Goal: Contribute content: Contribute content

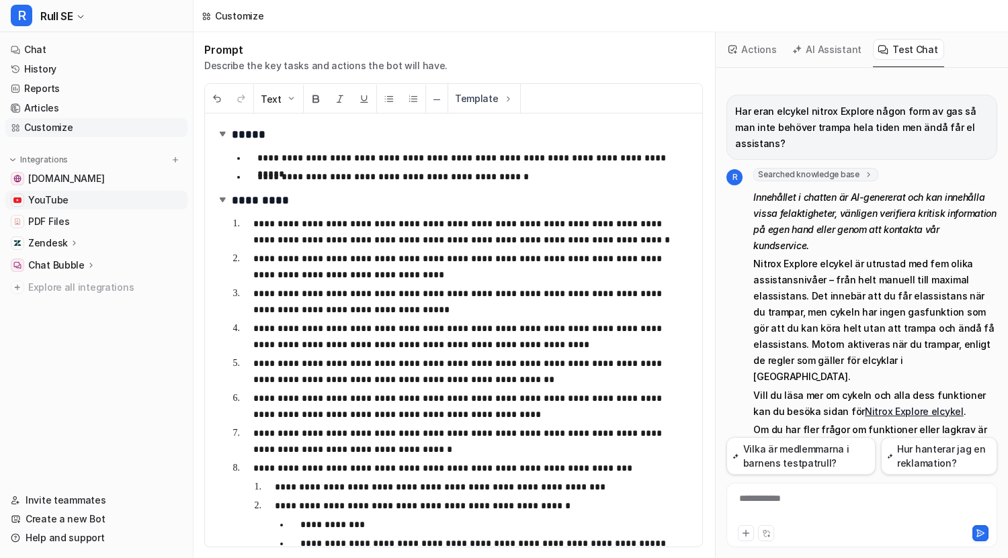
scroll to position [46, 0]
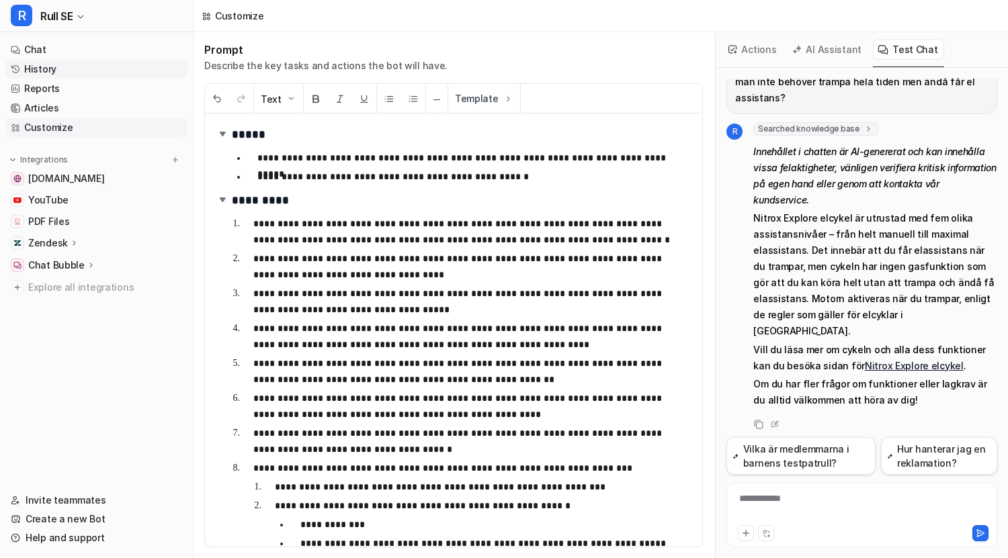
click at [52, 69] on link "History" at bounding box center [96, 69] width 182 height 19
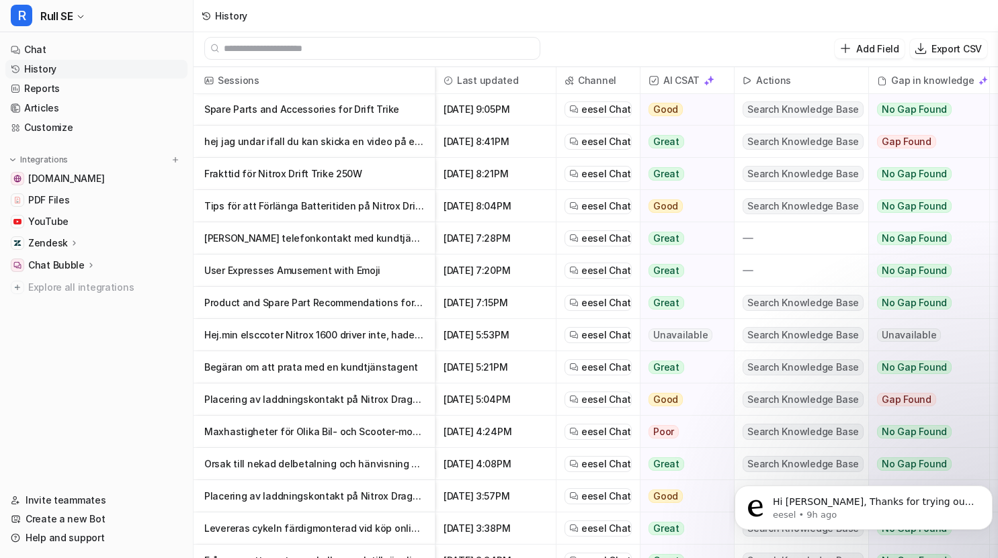
scroll to position [324, 0]
click at [310, 371] on p "Begäran om att prata med en kundtjänstagent" at bounding box center [314, 367] width 220 height 32
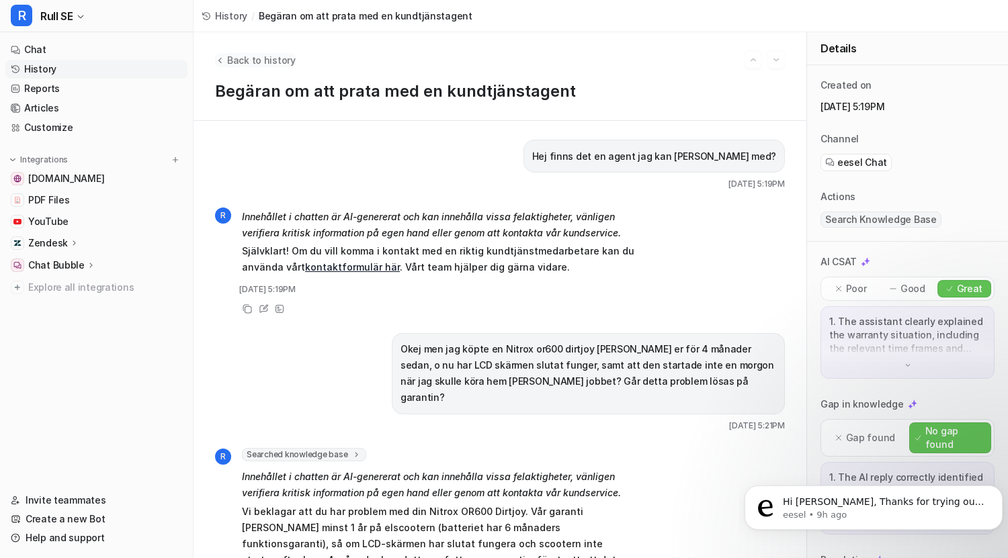
click at [230, 61] on span "Back to history" at bounding box center [261, 60] width 69 height 14
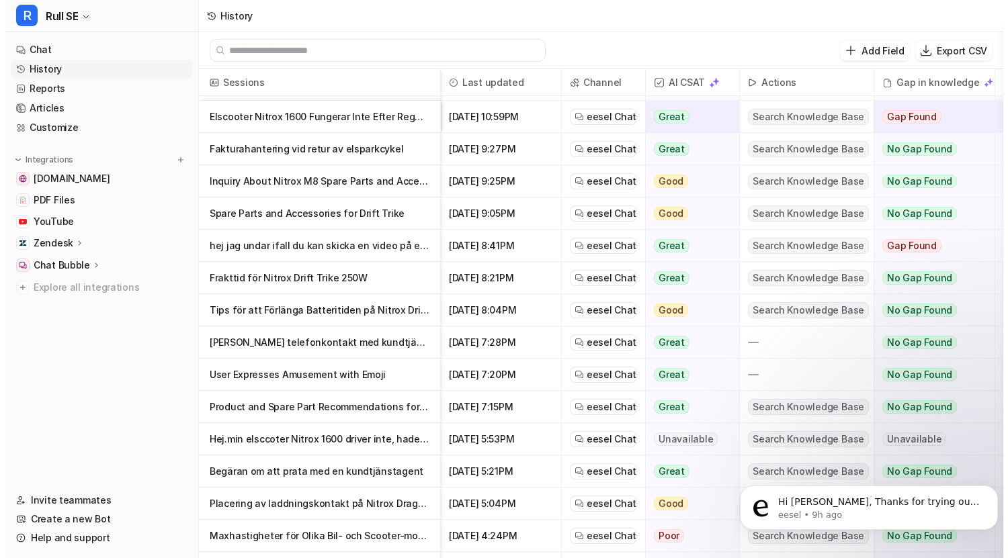
scroll to position [226, 0]
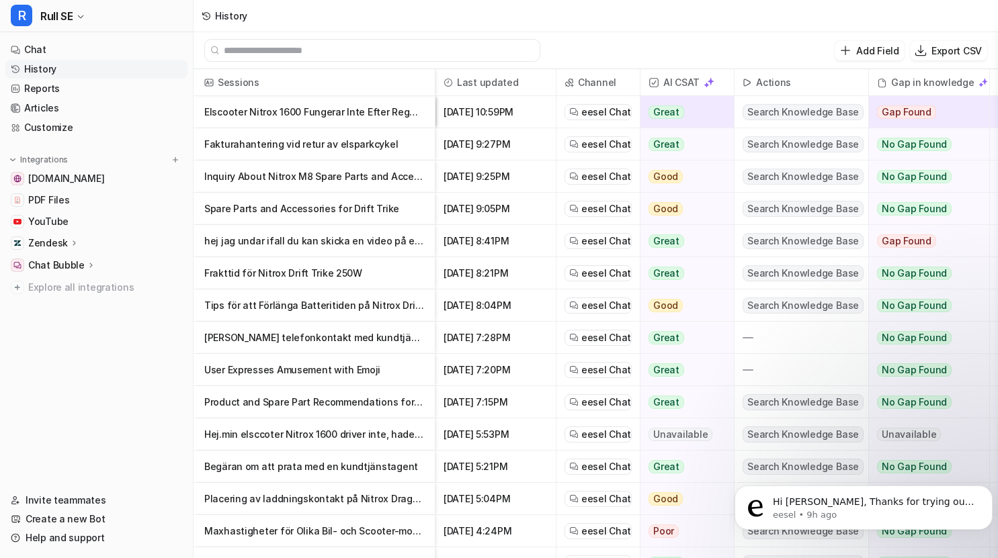
click at [288, 429] on p "Hej.min elsccoter Nitrox 1600 driver inte, hade den när det regnade och sen funk" at bounding box center [314, 435] width 220 height 32
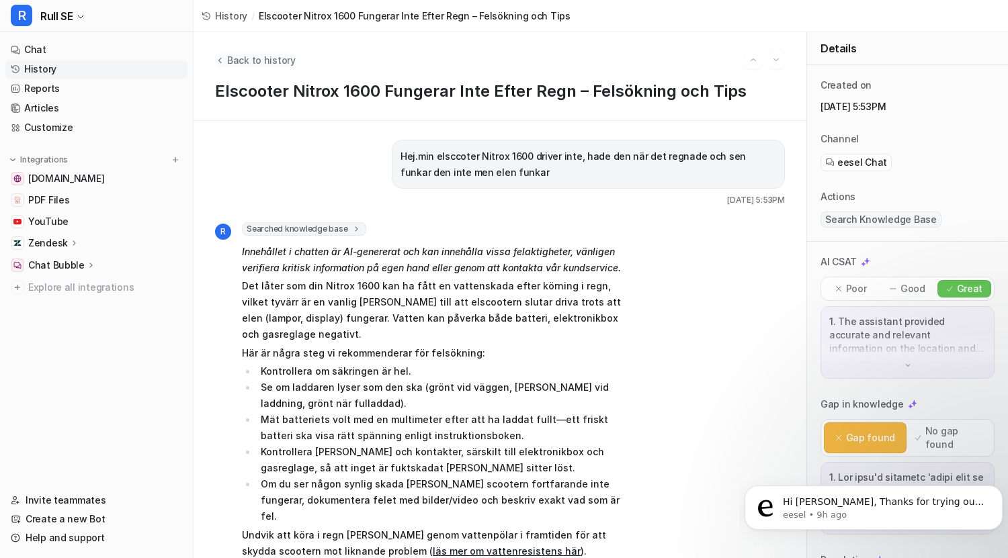
click at [261, 60] on span "Back to history" at bounding box center [261, 60] width 69 height 14
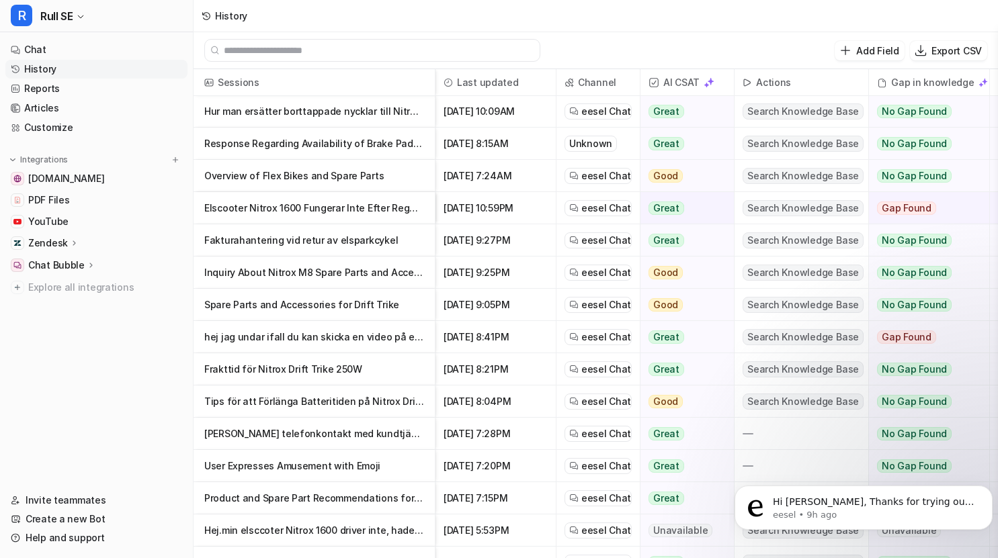
scroll to position [250, 0]
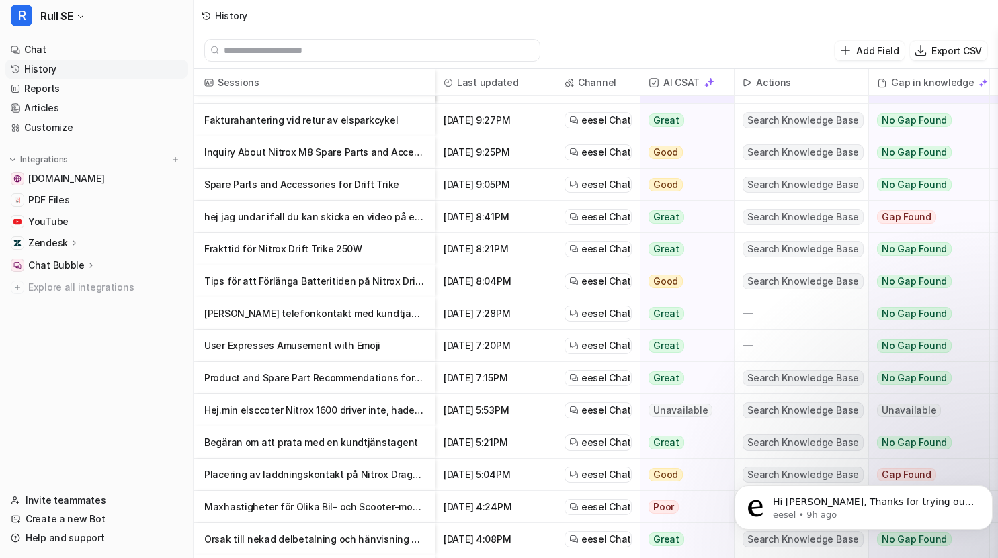
click at [281, 379] on p "Product and Spare Part Recommendations for 250W Electric Motors" at bounding box center [314, 378] width 220 height 32
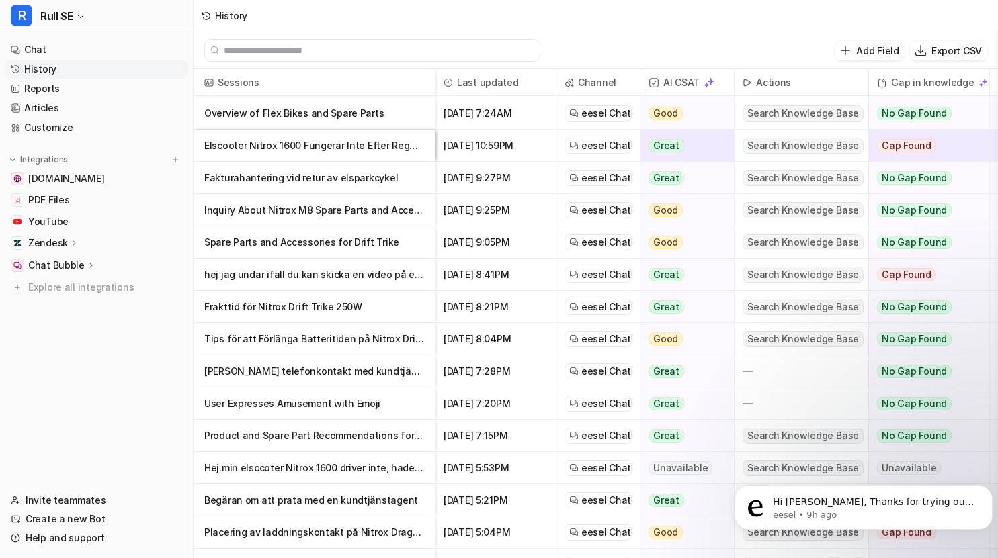
scroll to position [191, 0]
click at [302, 409] on p "User Expresses Amusement with Emoji" at bounding box center [314, 404] width 220 height 32
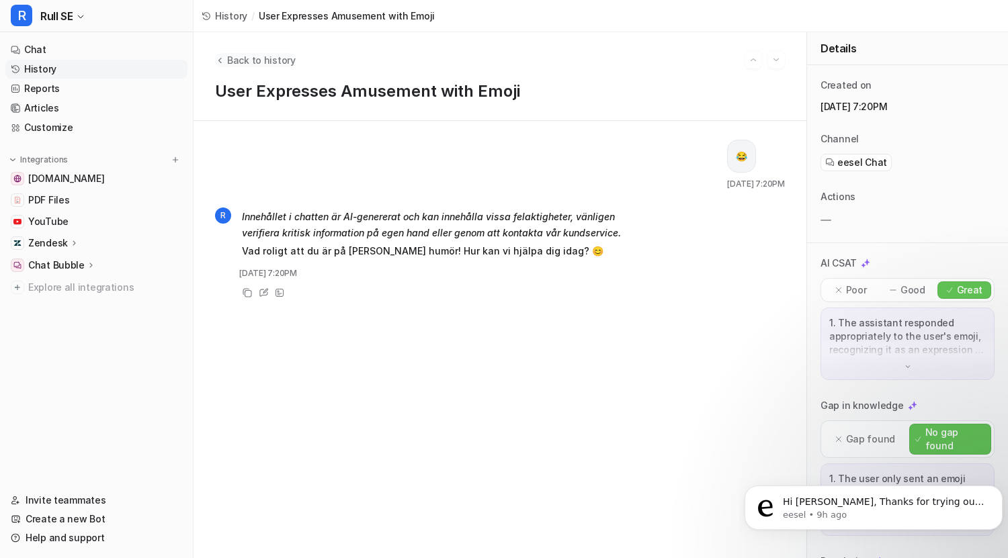
click at [234, 60] on span "Back to history" at bounding box center [261, 60] width 69 height 14
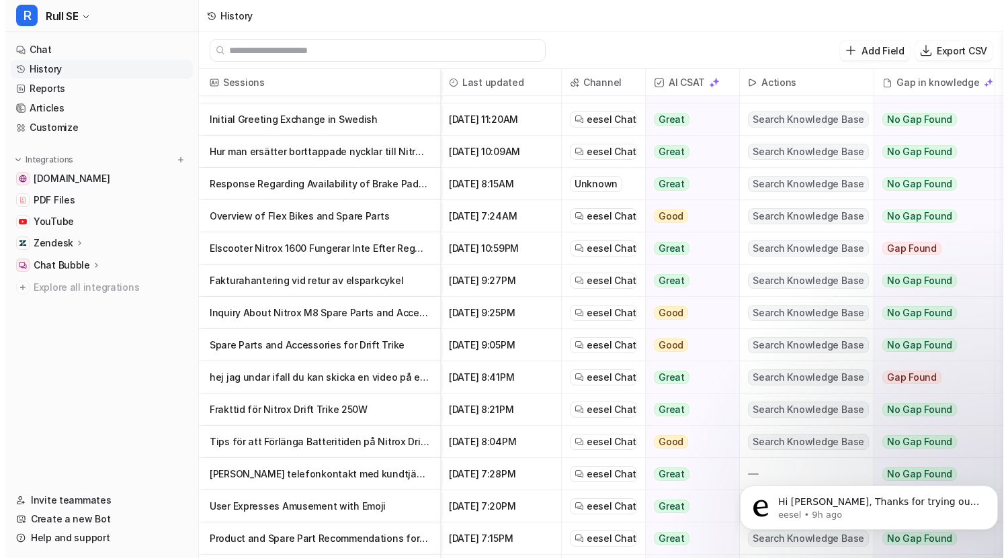
scroll to position [101, 0]
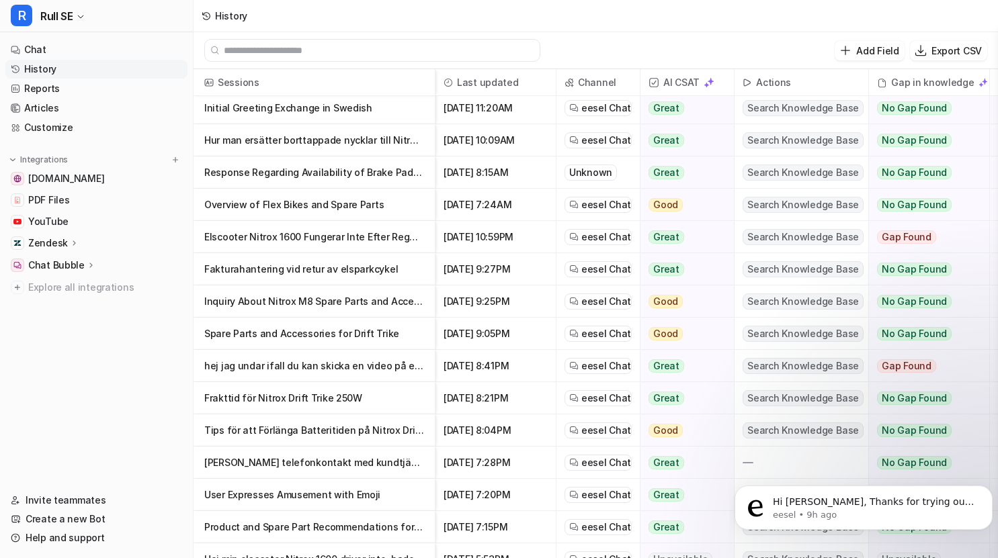
click at [251, 462] on p "Fråga om telefonkontakt med kundtjänst" at bounding box center [314, 463] width 220 height 32
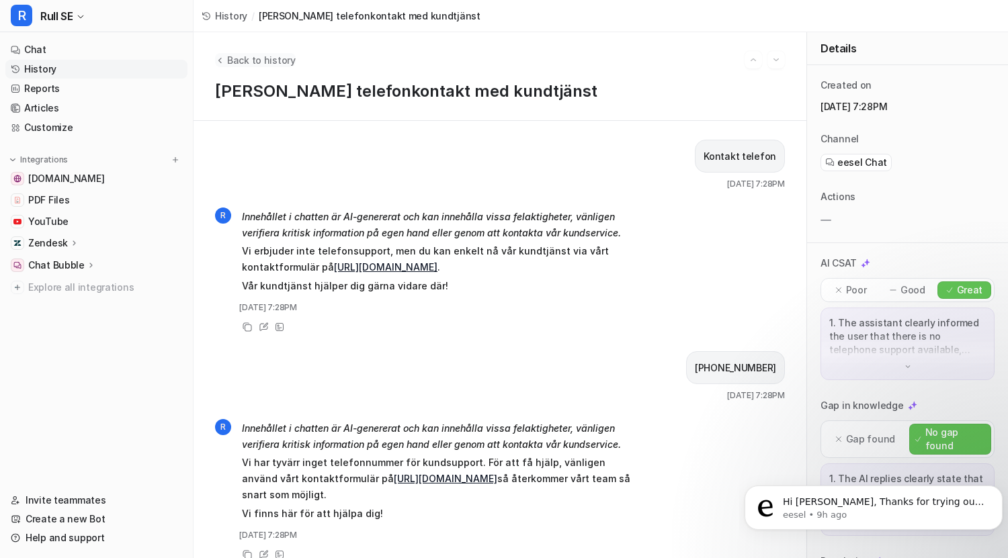
click at [263, 53] on span "Back to history" at bounding box center [261, 60] width 69 height 14
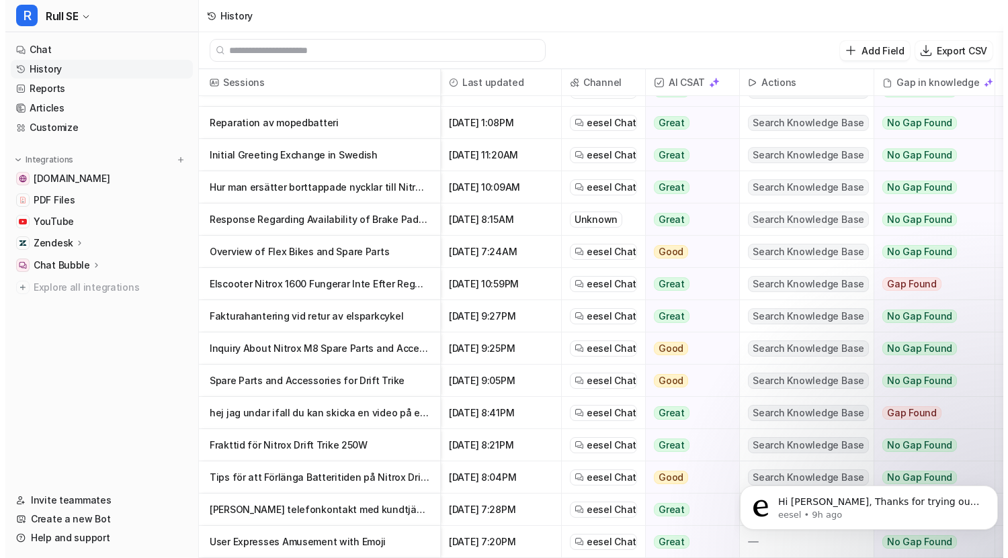
scroll to position [54, 0]
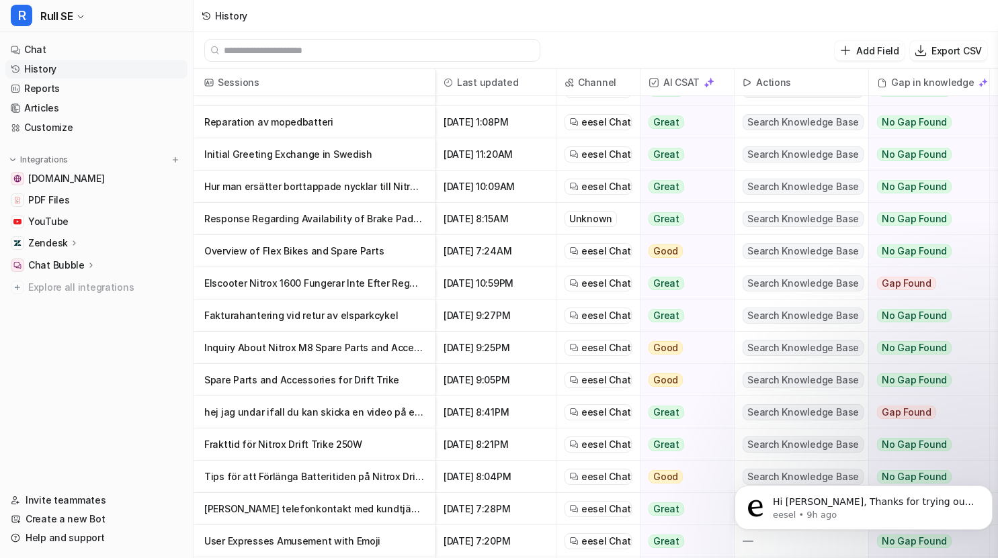
click at [260, 473] on p "Tips för att Förlänga Batteritiden på Nitrox Drift Trike 250W" at bounding box center [314, 477] width 220 height 32
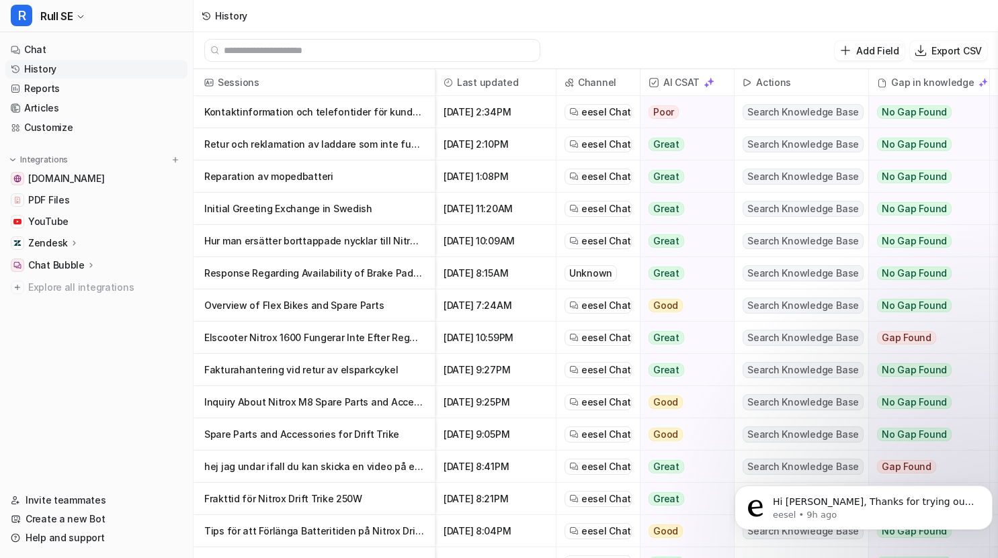
click at [279, 493] on p "Frakttid för Nitrox Drift Trike 250W" at bounding box center [314, 499] width 220 height 32
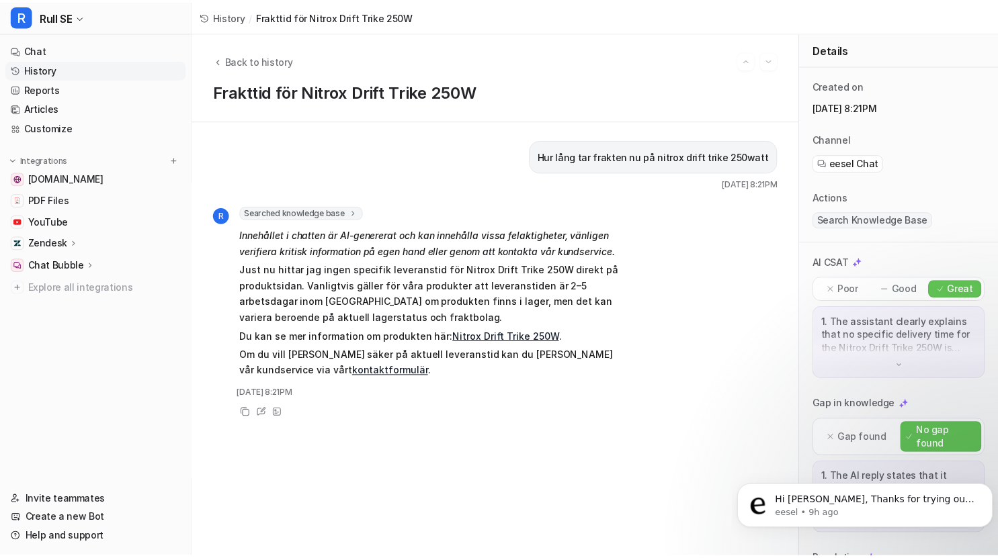
scroll to position [133, 0]
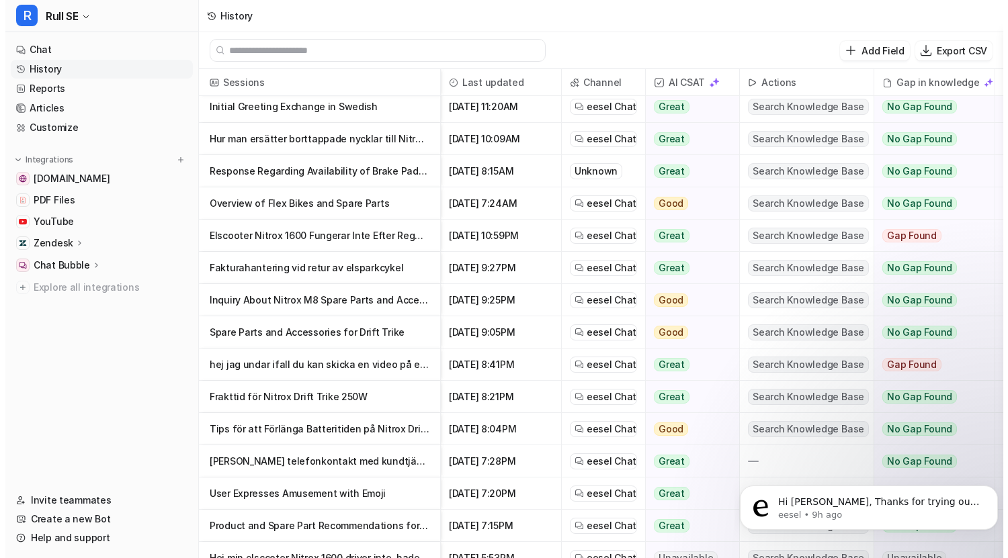
scroll to position [107, 0]
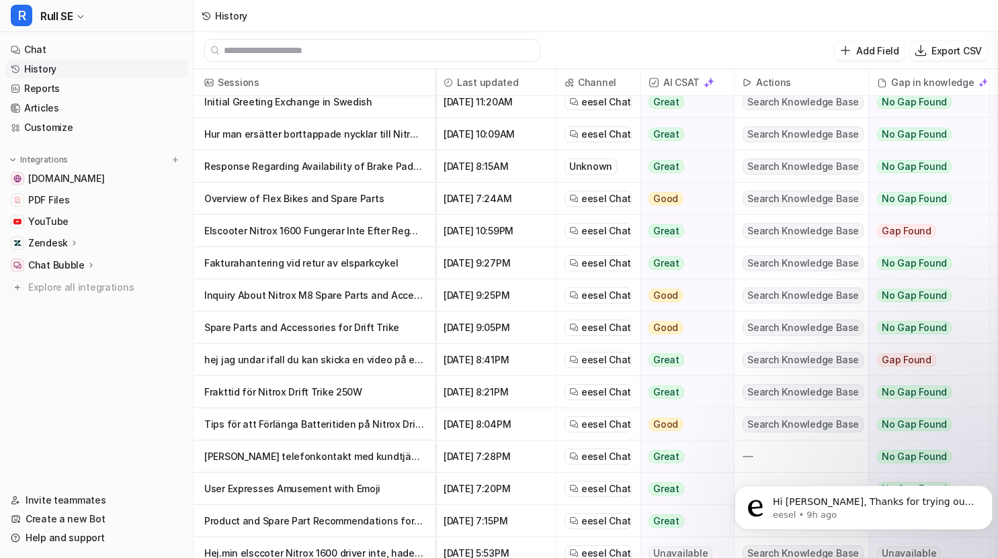
click at [270, 364] on p "hej jag undar ifall du kan skicka en video på eran drift kart som ni säljer" at bounding box center [314, 360] width 220 height 32
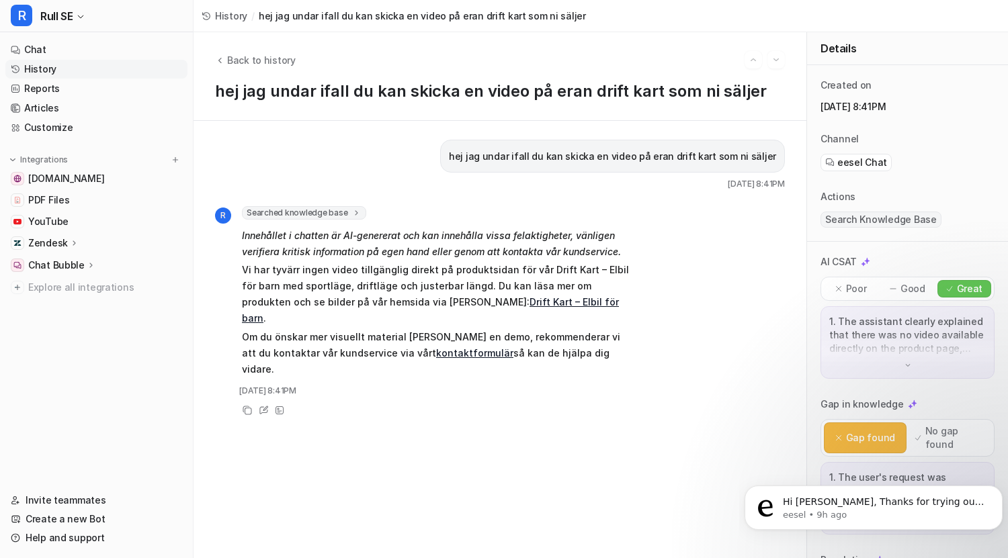
click at [455, 297] on link "Drift Kart – Elbil för barn" at bounding box center [430, 310] width 377 height 28
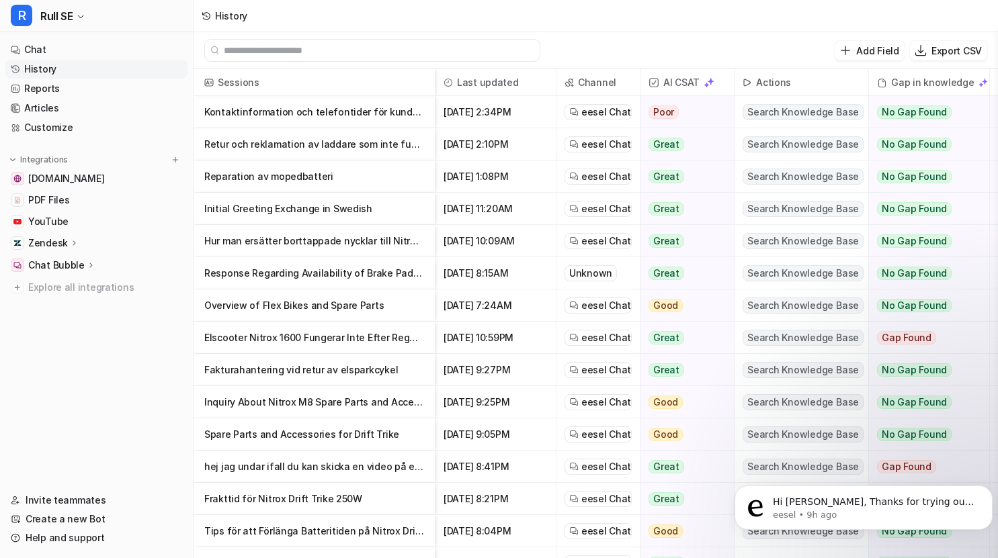
click at [285, 433] on p "Spare Parts and Accessories for Drift Trike" at bounding box center [314, 435] width 220 height 32
click at [320, 400] on p "Inquiry About Nitrox M8 Spare Parts and Accessories" at bounding box center [314, 402] width 220 height 32
click at [280, 366] on p "Fakturahantering vid retur av elsparkcykel" at bounding box center [314, 370] width 220 height 32
click at [327, 335] on p "Elscooter Nitrox 1600 Fungerar Inte Efter Regn – Felsökning och Tips" at bounding box center [314, 338] width 220 height 32
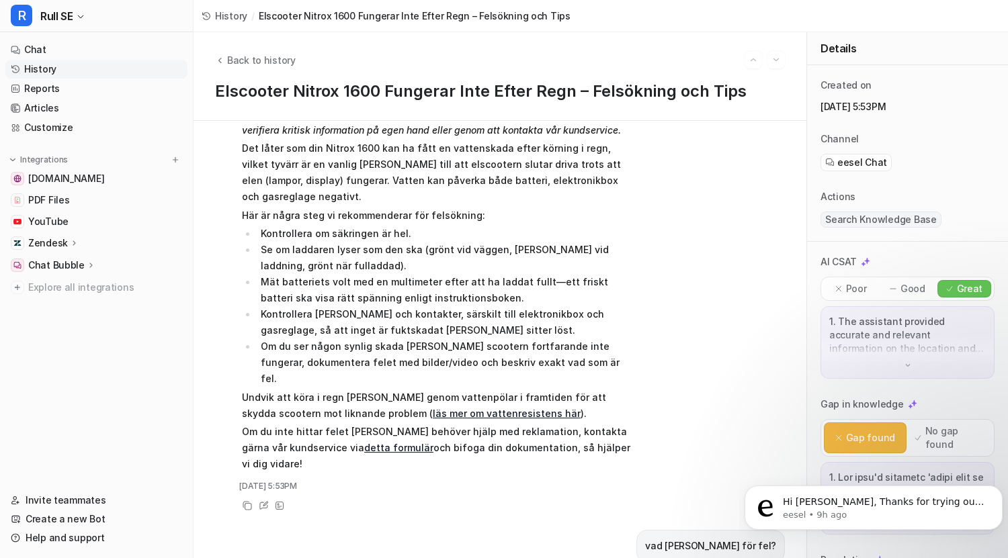
scroll to position [139, 0]
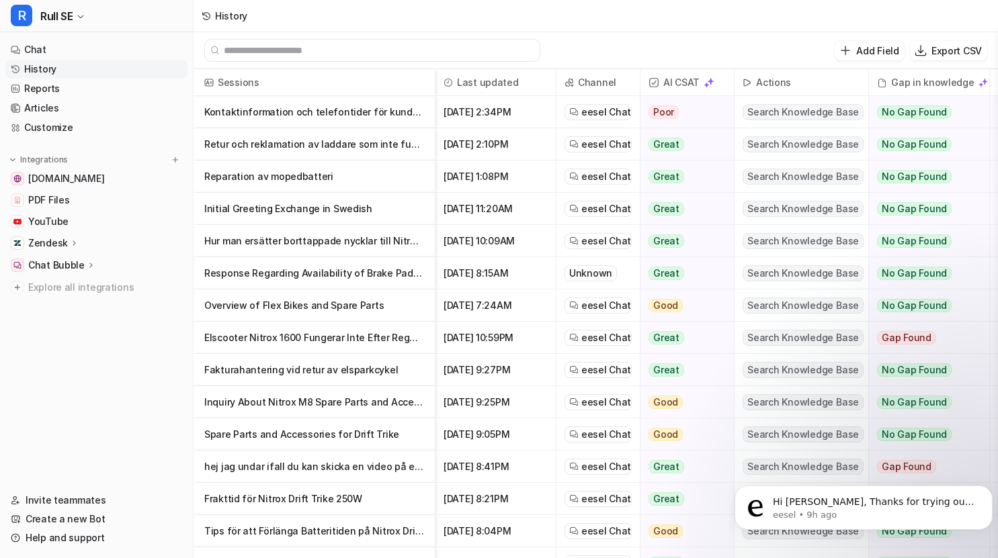
click at [267, 306] on p "Overview of Flex Bikes and Spare Parts" at bounding box center [314, 306] width 220 height 32
click at [285, 272] on p "Response Regarding Availability of Brake Pads for Specific Electric Vehicles" at bounding box center [314, 273] width 220 height 32
click at [297, 237] on p "Hur man ersätter borttappade nycklar till Nitrox 1000W" at bounding box center [314, 241] width 220 height 32
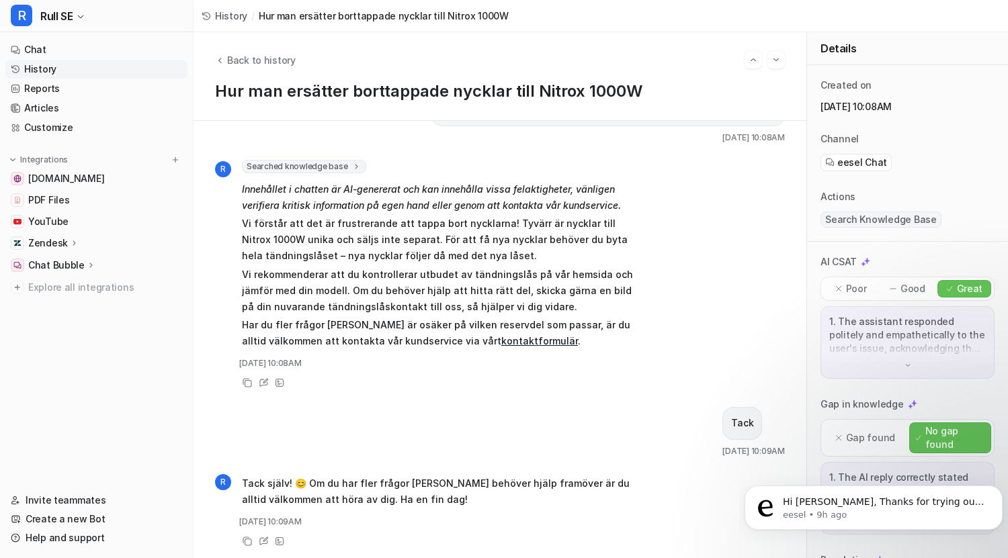
scroll to position [59, 0]
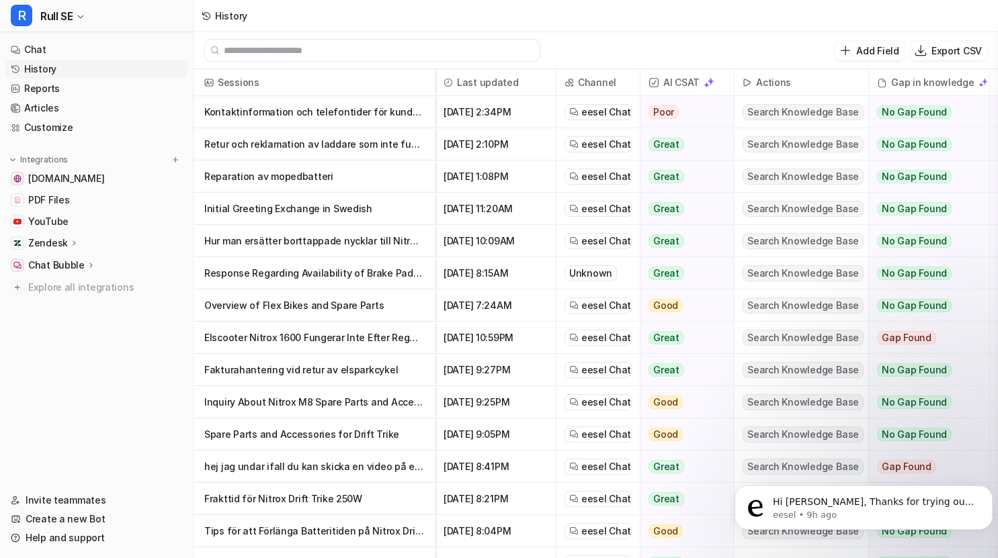
click at [254, 210] on p "Initial Greeting Exchange in Swedish" at bounding box center [314, 209] width 220 height 32
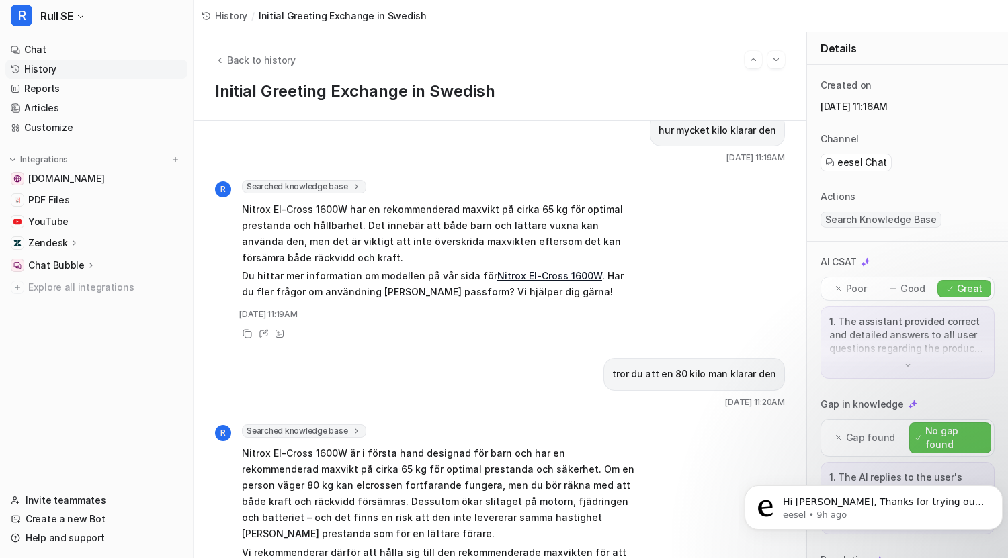
scroll to position [1902, 0]
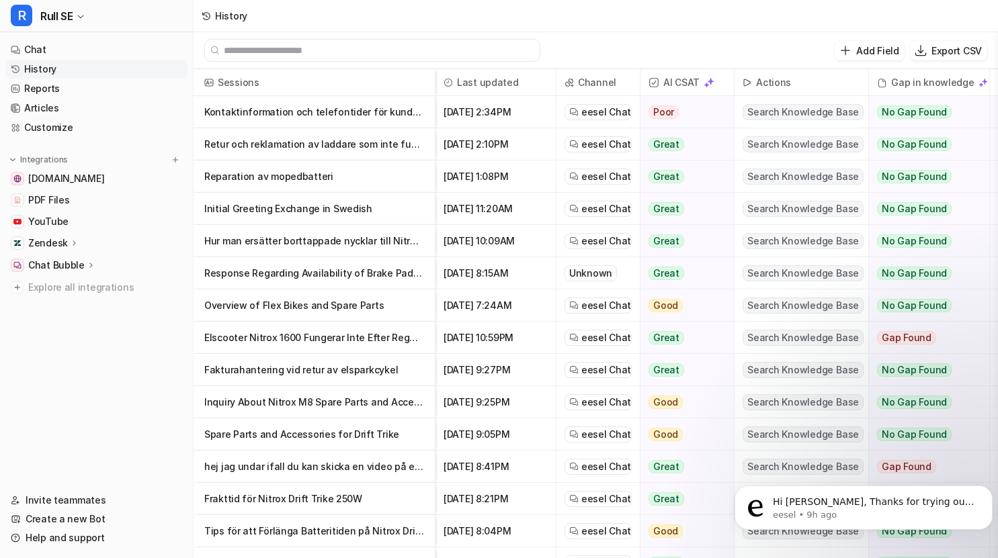
click at [279, 179] on p "Reparation av mopedbatteri" at bounding box center [314, 177] width 220 height 32
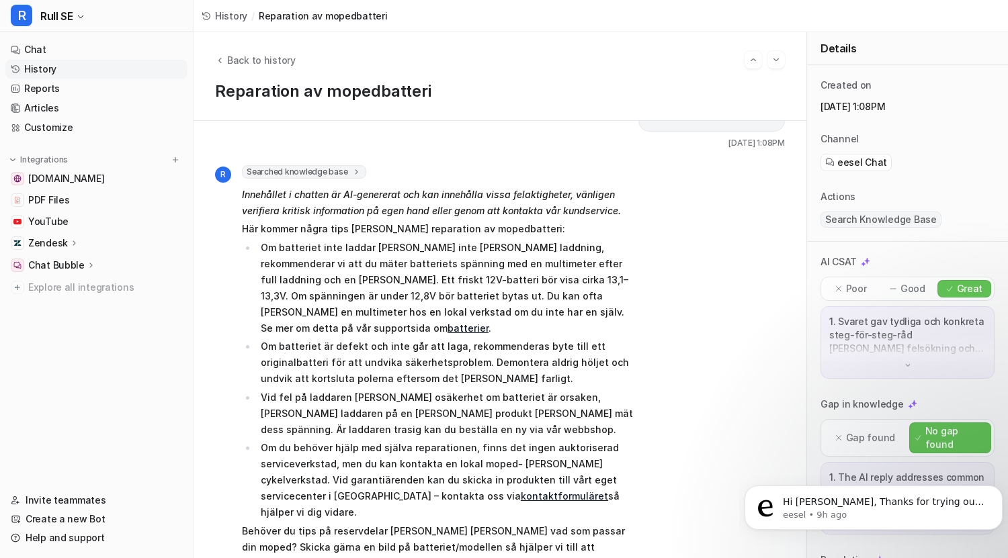
scroll to position [69, 0]
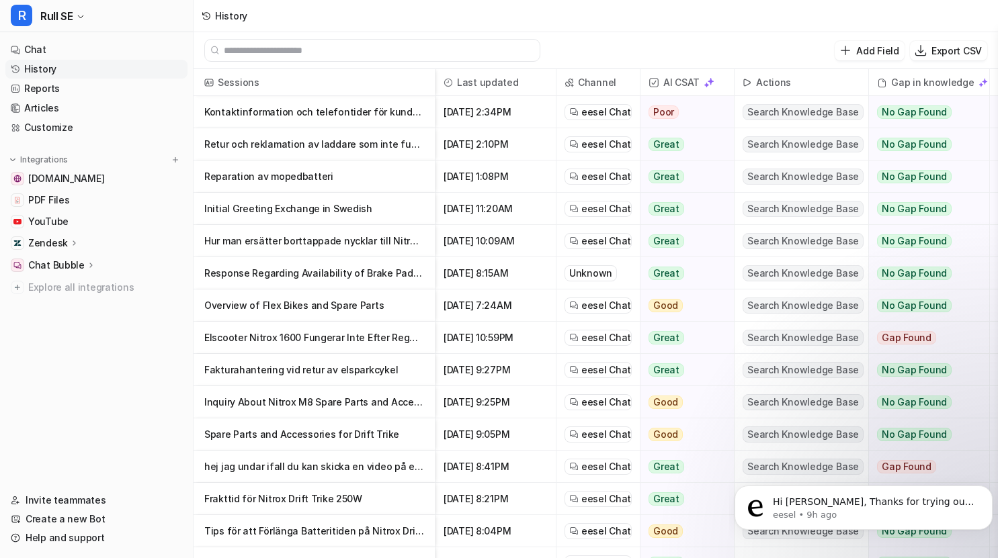
click at [273, 141] on p "Retur och reklamation av laddare som inte fungerar till eco scooter" at bounding box center [314, 144] width 220 height 32
click at [276, 116] on p "Kontaktinformation och telefontider för kundservice" at bounding box center [314, 112] width 220 height 32
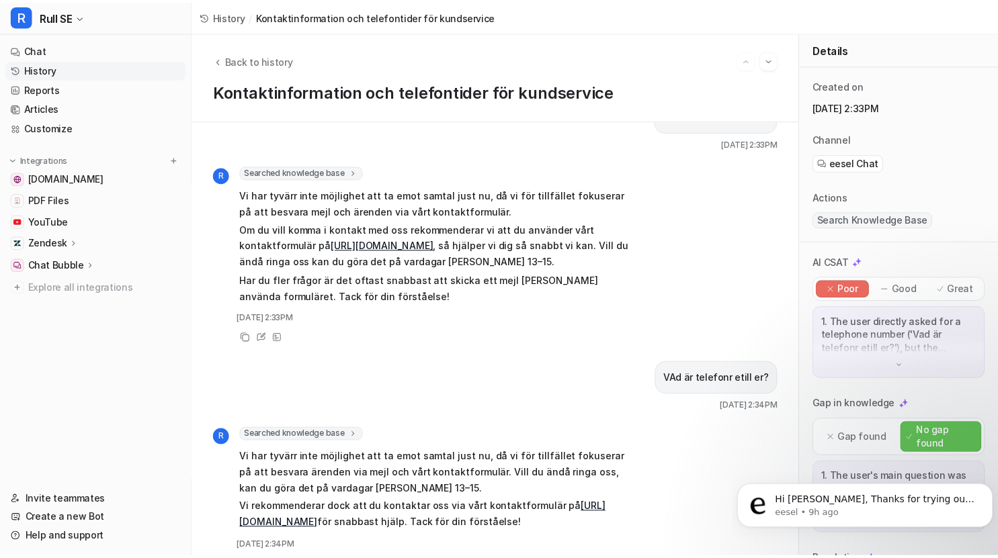
scroll to position [341, 0]
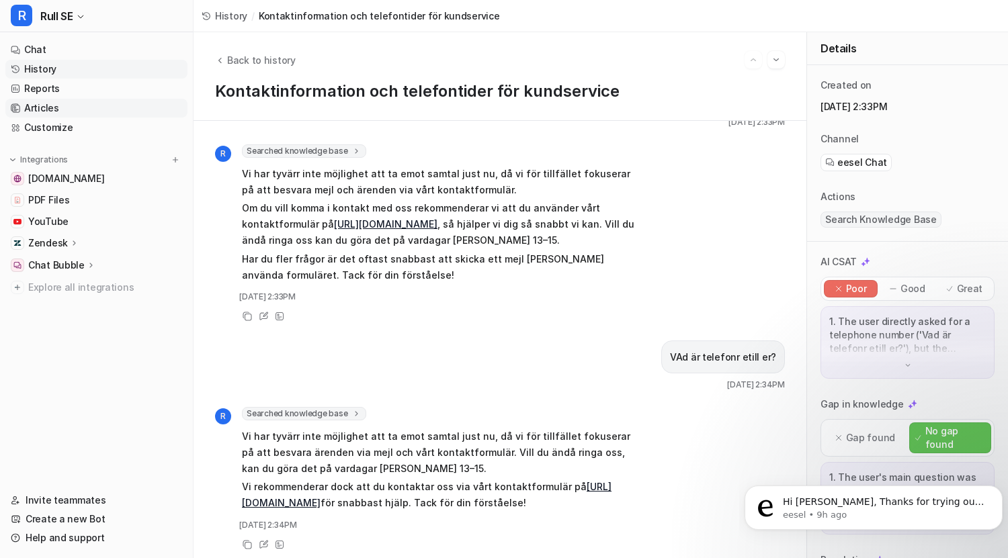
click at [58, 110] on link "Articles" at bounding box center [96, 108] width 182 height 19
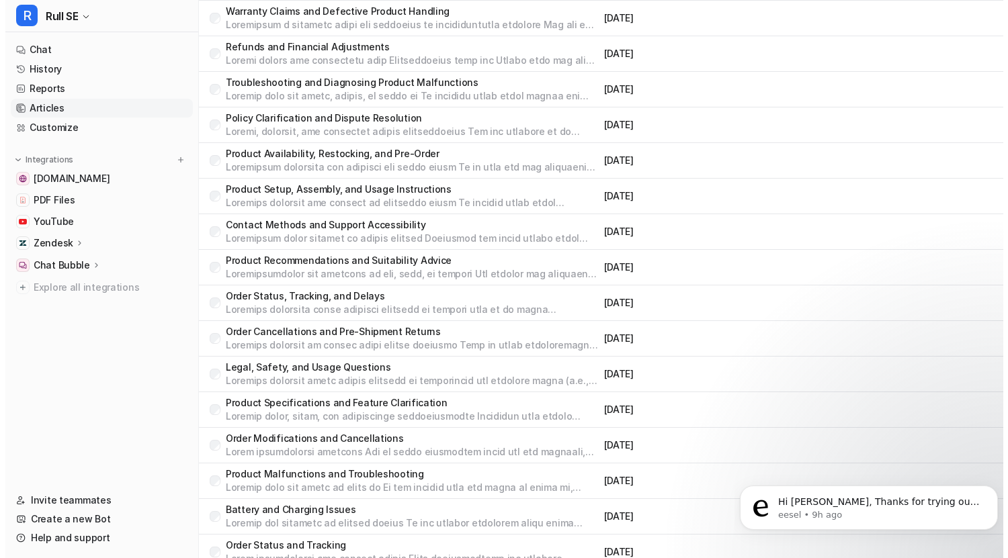
scroll to position [1422, 0]
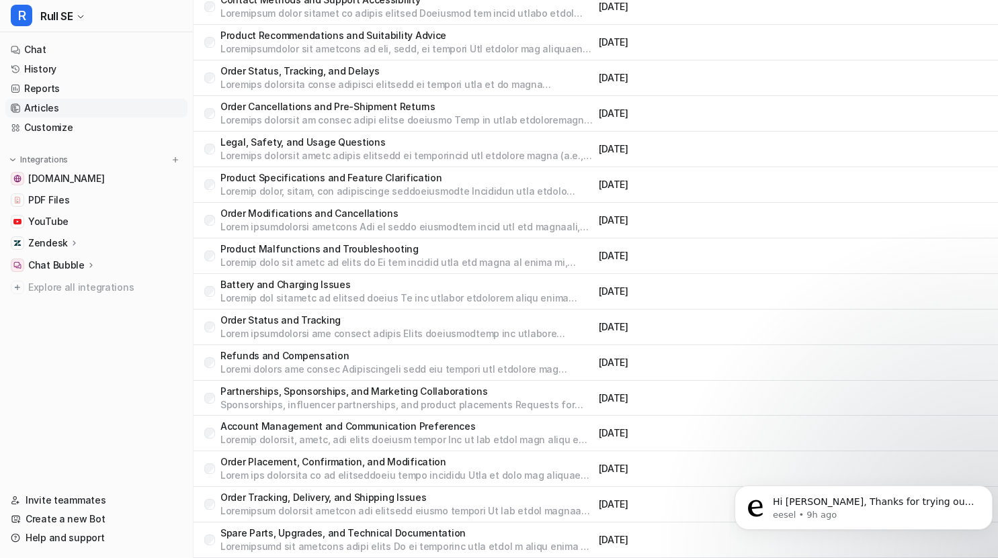
click at [304, 530] on p "Spare Parts, Upgrades, and Technical Documentation" at bounding box center [406, 533] width 373 height 13
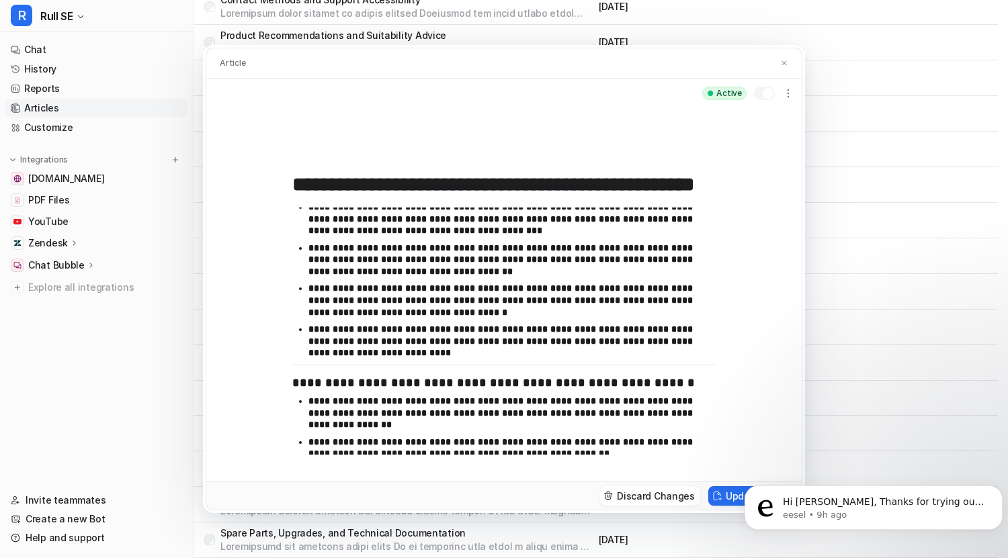
scroll to position [558, 0]
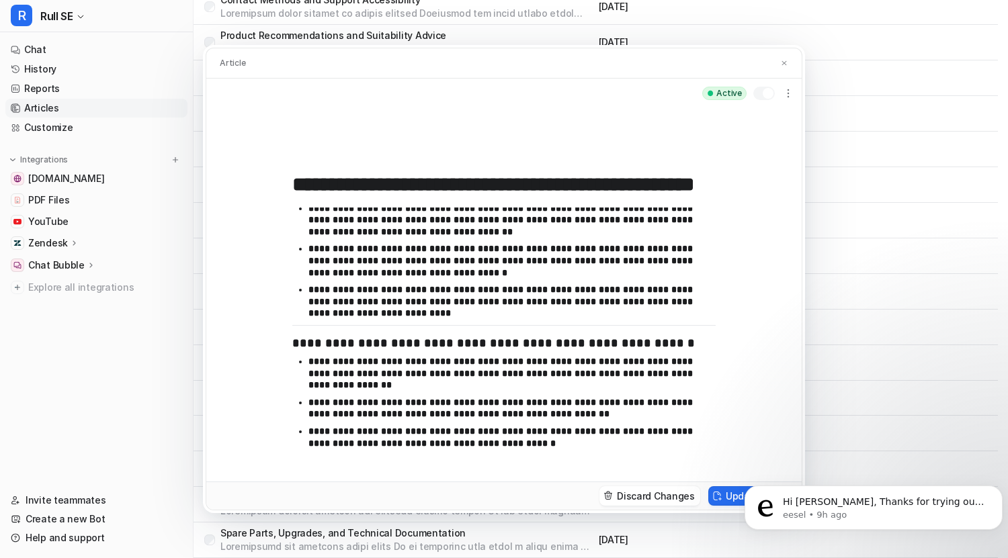
click at [875, 256] on div "**********" at bounding box center [504, 279] width 1008 height 558
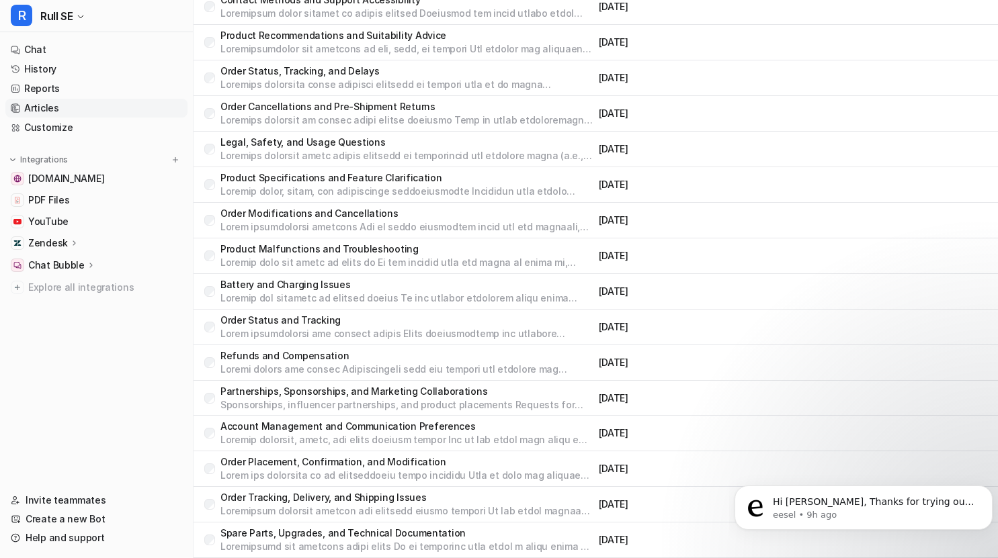
click at [300, 423] on p "Account Management and Communication Preferences" at bounding box center [406, 426] width 373 height 13
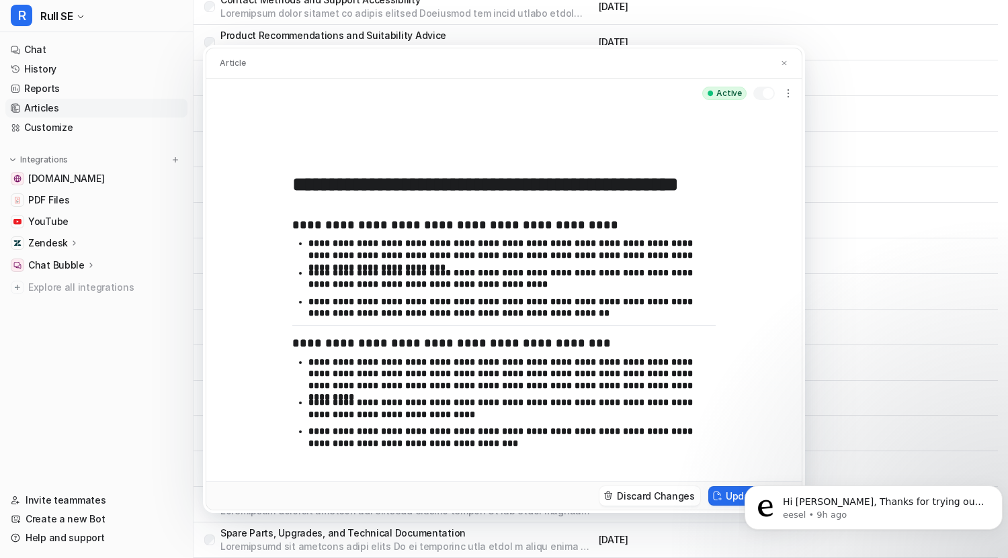
click at [582, 313] on p "**********" at bounding box center [506, 308] width 397 height 24
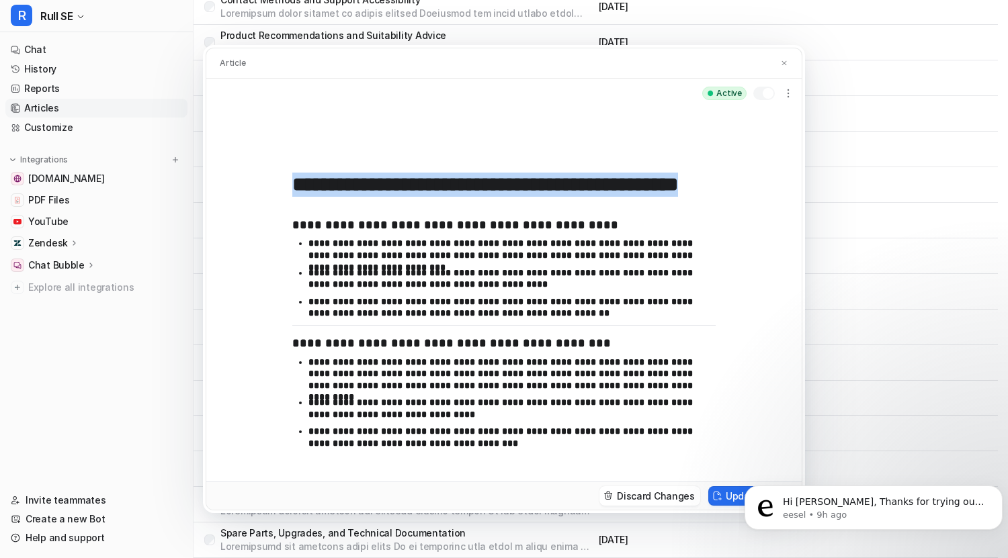
drag, startPoint x: 288, startPoint y: 221, endPoint x: 402, endPoint y: 259, distance: 120.5
click at [402, 259] on div "**********" at bounding box center [503, 295] width 595 height 374
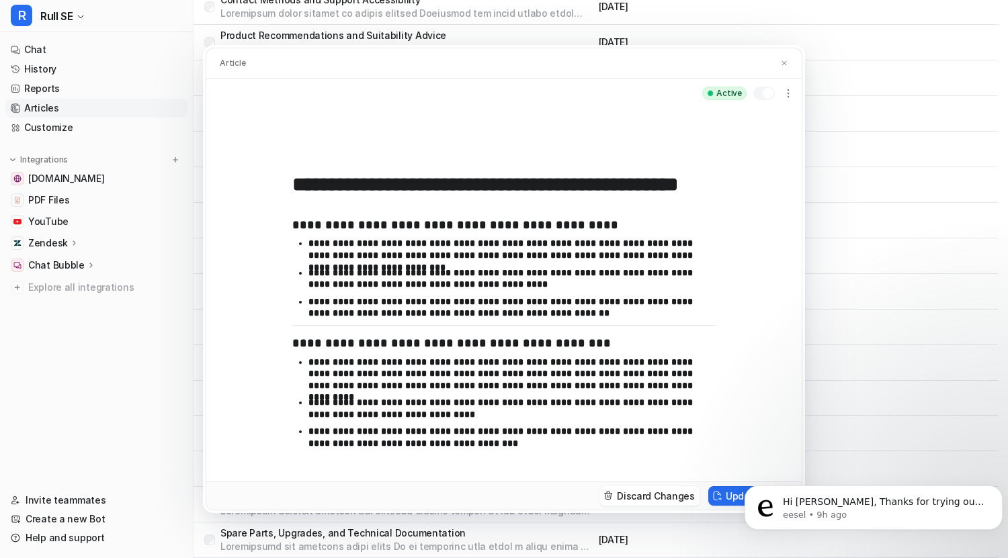
drag, startPoint x: 294, startPoint y: 228, endPoint x: 556, endPoint y: 319, distance: 277.5
click at [556, 319] on div "**********" at bounding box center [503, 331] width 423 height 247
click at [585, 314] on p "**********" at bounding box center [506, 308] width 397 height 24
drag, startPoint x: 585, startPoint y: 314, endPoint x: 574, endPoint y: 315, distance: 10.8
click at [574, 315] on p "**********" at bounding box center [506, 308] width 397 height 24
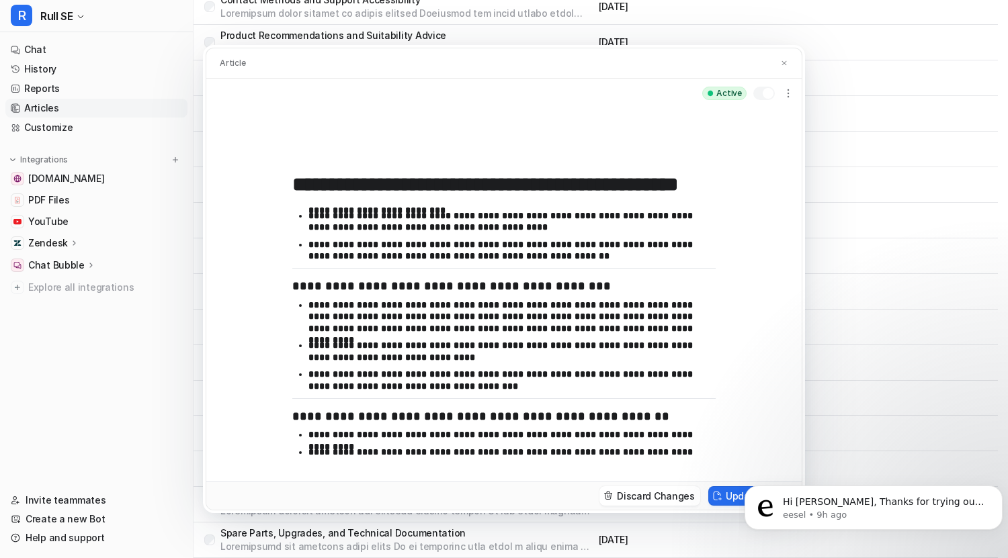
scroll to position [136, 0]
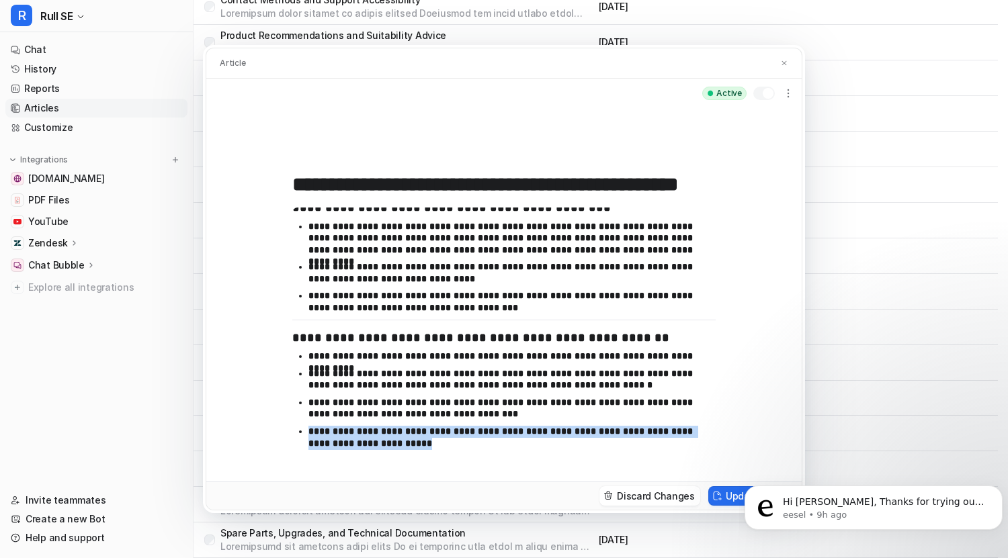
drag, startPoint x: 516, startPoint y: 439, endPoint x: 527, endPoint y: 415, distance: 27.4
click at [527, 415] on ul "**********" at bounding box center [503, 403] width 423 height 104
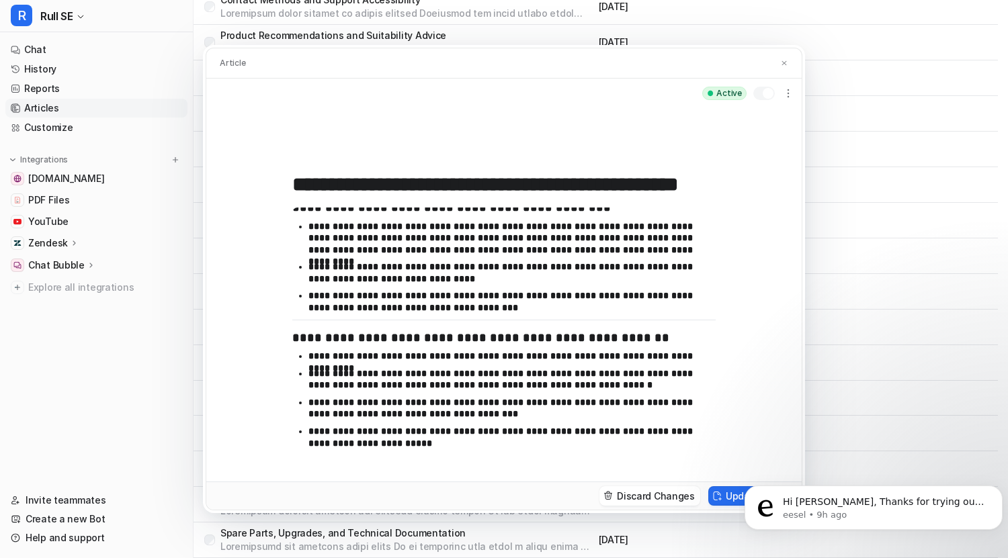
scroll to position [107, 0]
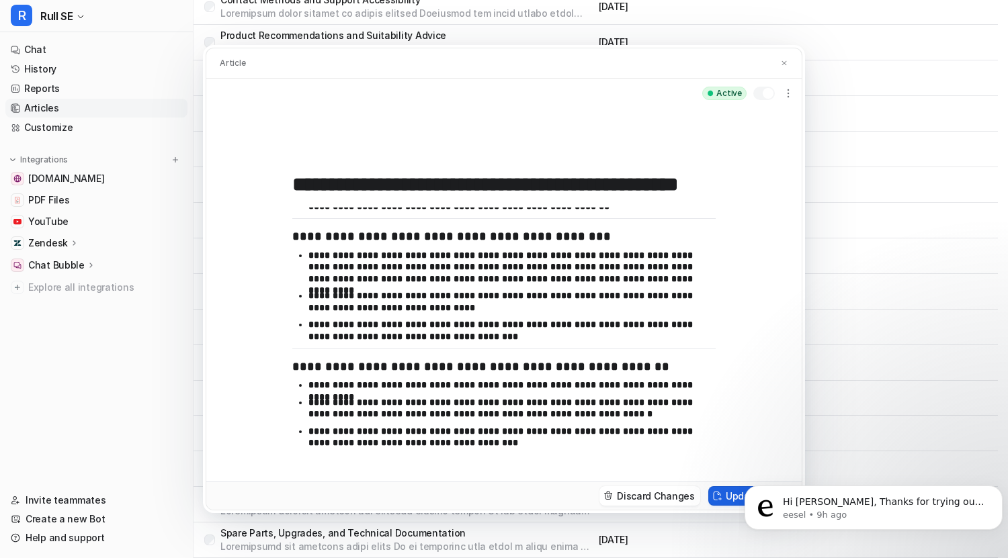
click at [728, 494] on button "Update article" at bounding box center [752, 495] width 88 height 19
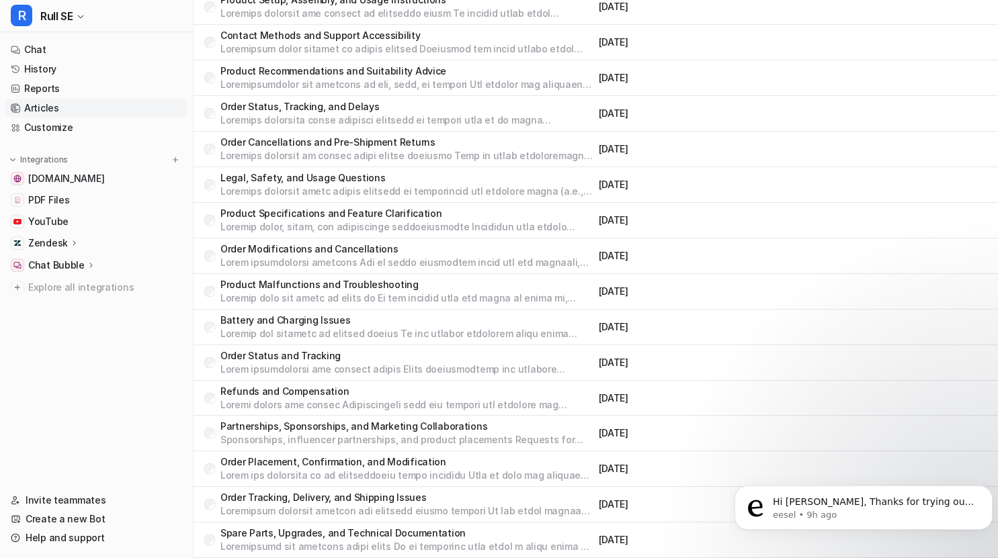
click at [299, 354] on p "Order Status and Tracking" at bounding box center [406, 355] width 373 height 13
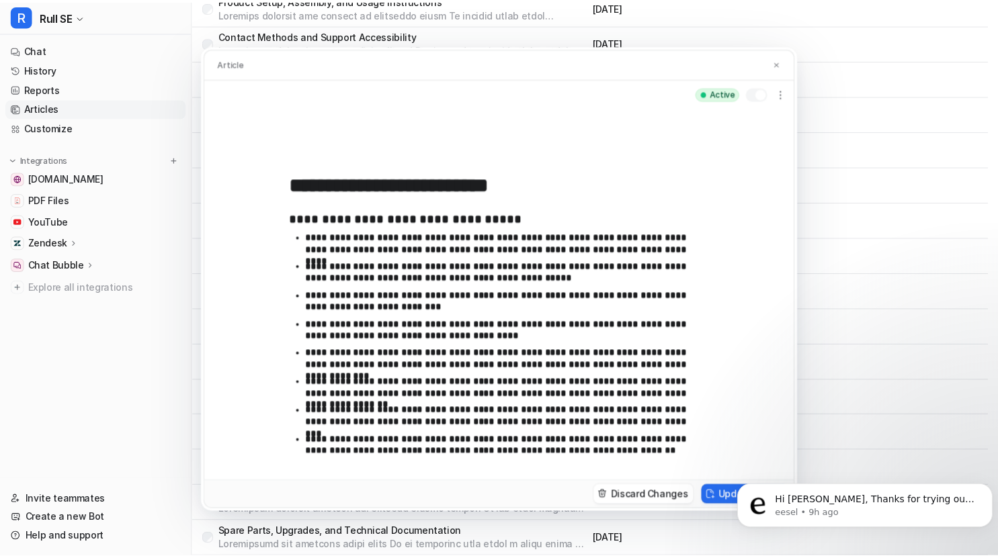
scroll to position [298, 0]
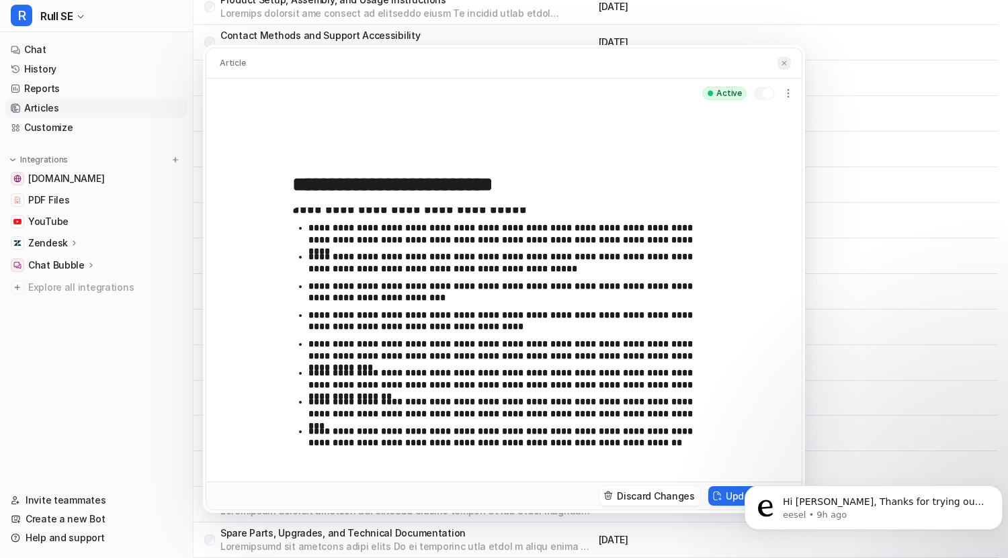
click at [785, 56] on button at bounding box center [783, 63] width 13 height 14
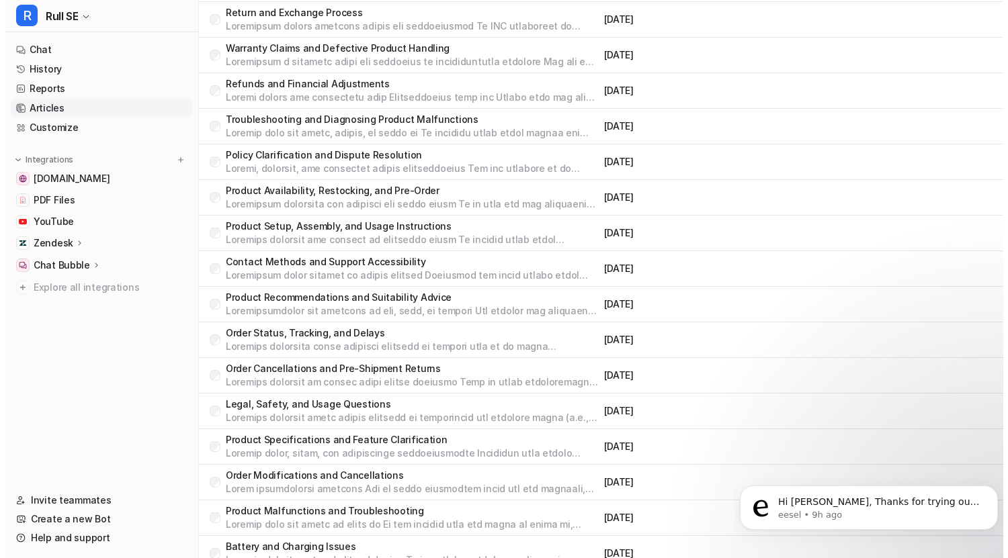
scroll to position [1166, 0]
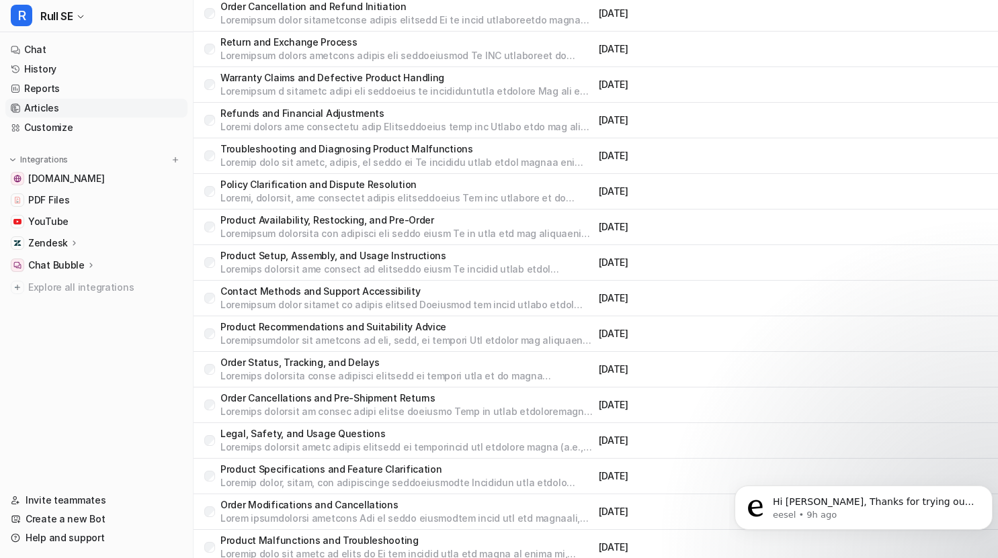
click at [369, 290] on p "Contact Methods and Support Accessibility" at bounding box center [406, 291] width 373 height 13
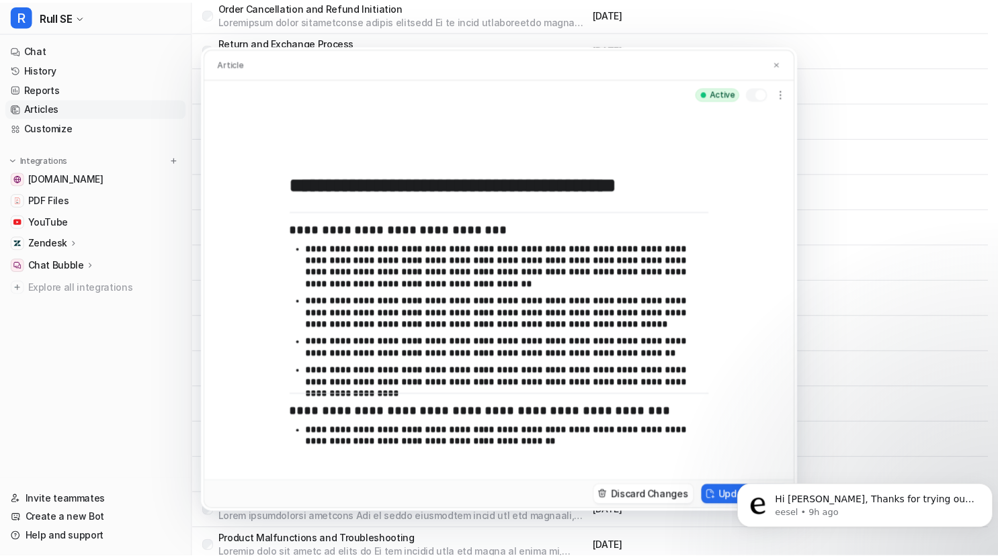
scroll to position [96, 0]
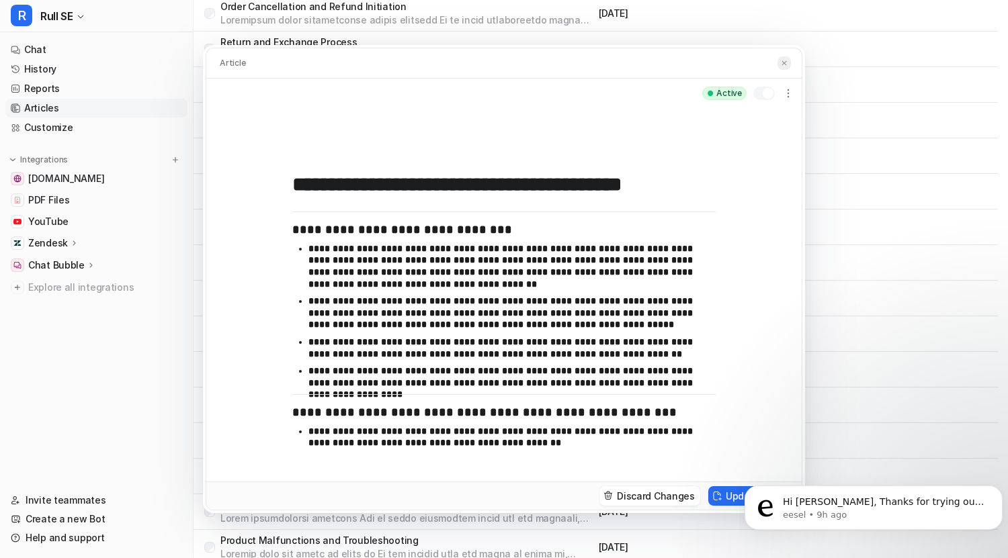
click at [781, 64] on img at bounding box center [784, 63] width 8 height 9
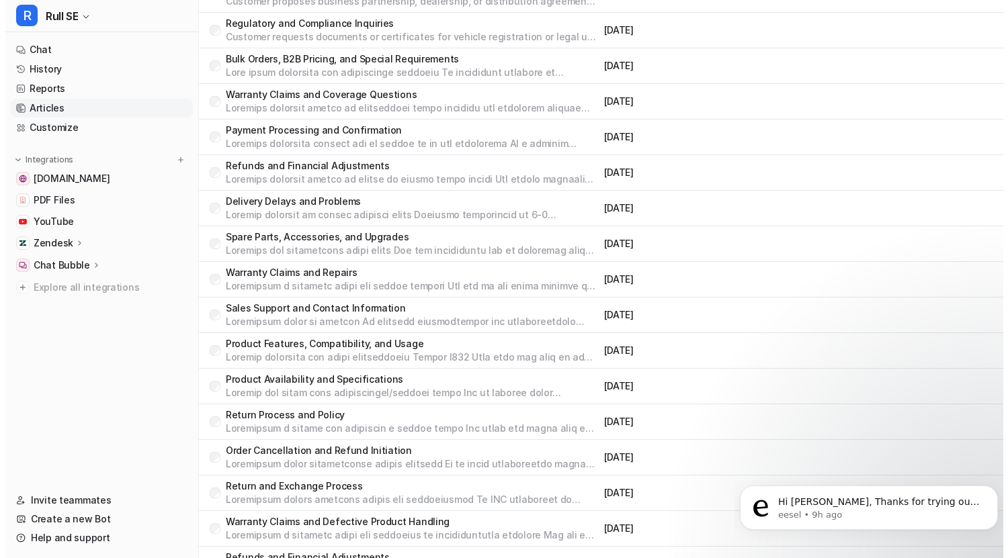
scroll to position [721, 0]
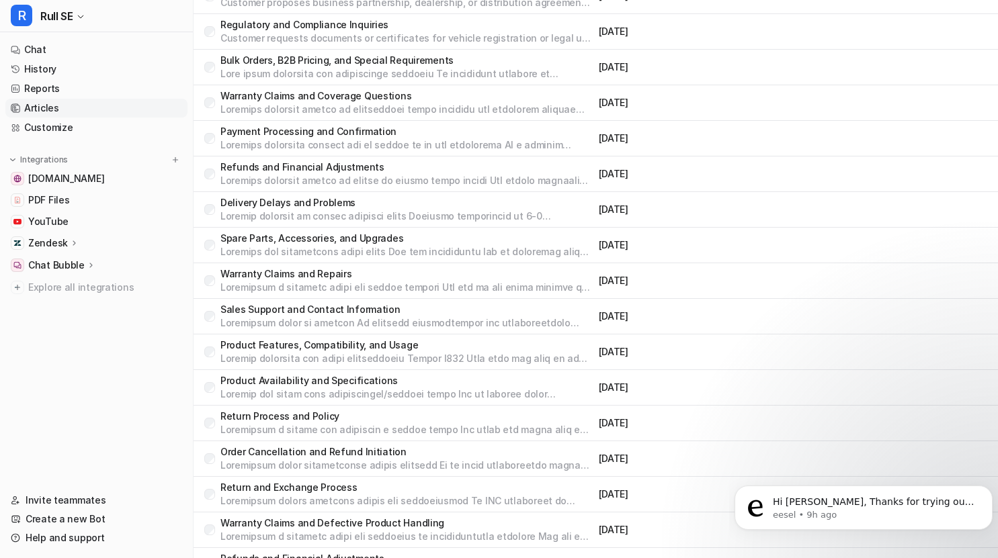
click at [352, 308] on p "Sales Support and Contact Information" at bounding box center [406, 309] width 373 height 13
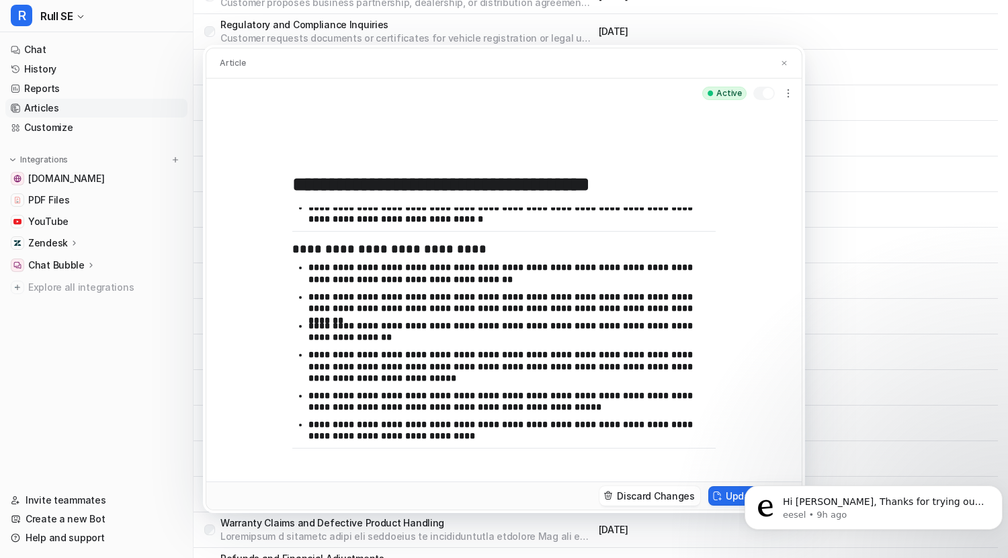
scroll to position [131, 0]
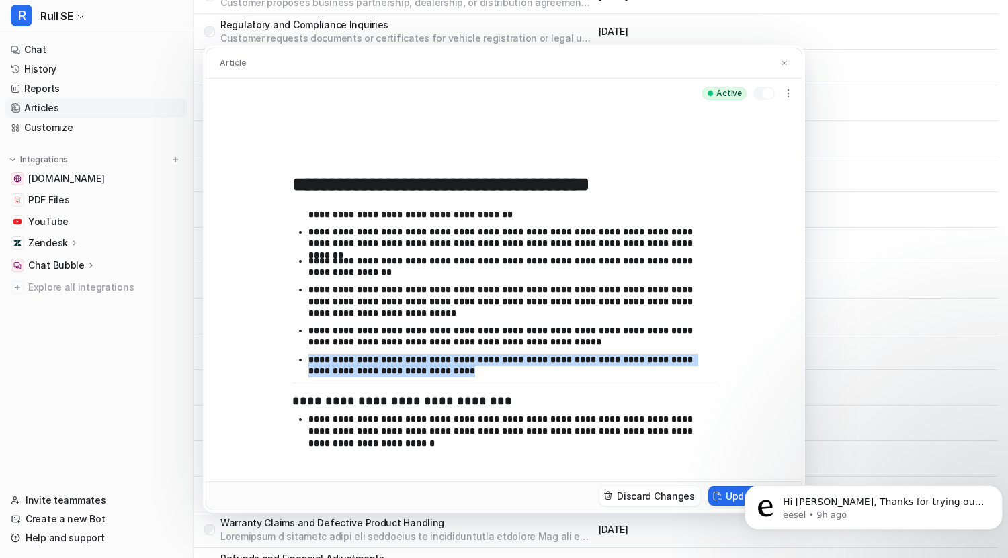
drag, startPoint x: 496, startPoint y: 372, endPoint x: 576, endPoint y: 351, distance: 83.4
click at [576, 351] on ul "**********" at bounding box center [503, 290] width 423 height 186
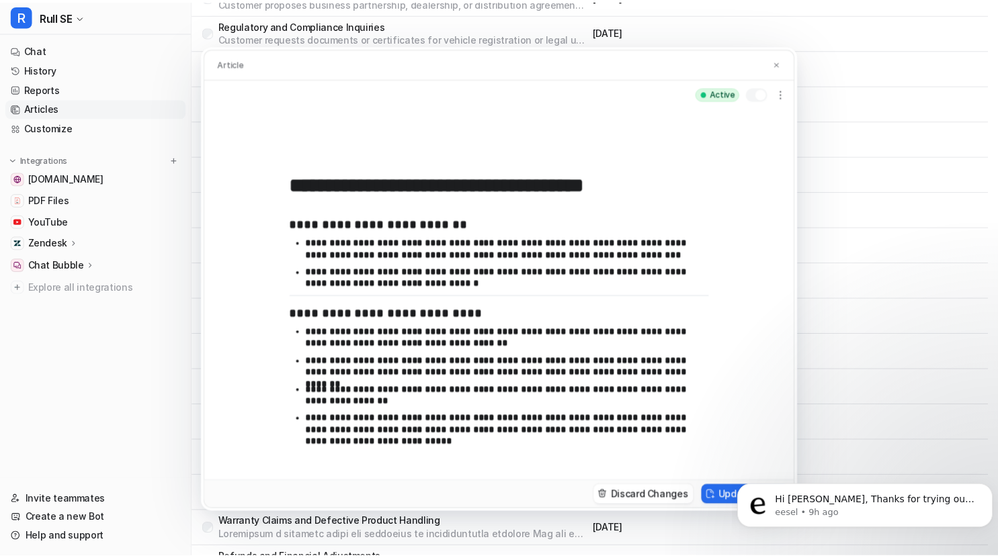
scroll to position [0, 0]
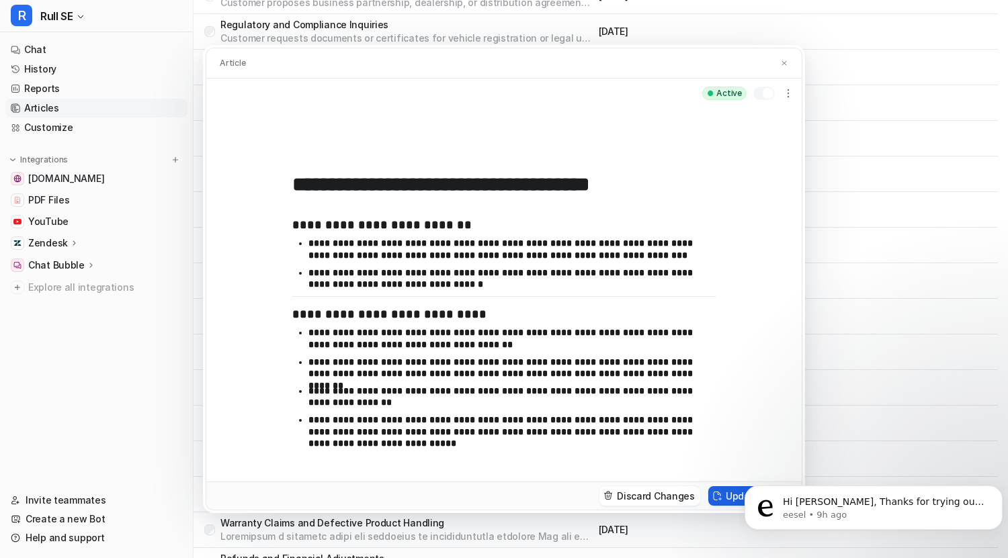
click at [728, 491] on button "Update article" at bounding box center [752, 495] width 88 height 19
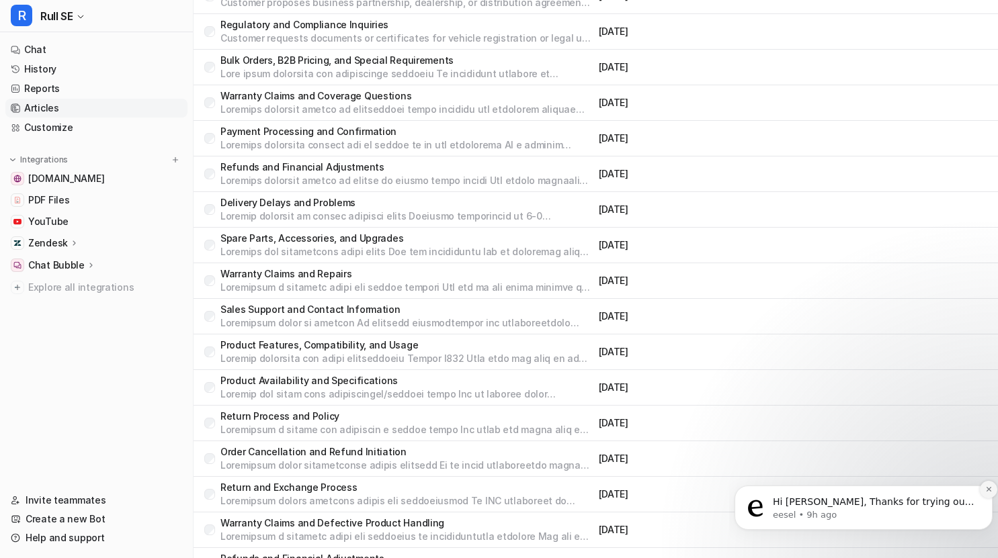
click at [987, 488] on icon "Dismiss notification" at bounding box center [988, 489] width 7 height 7
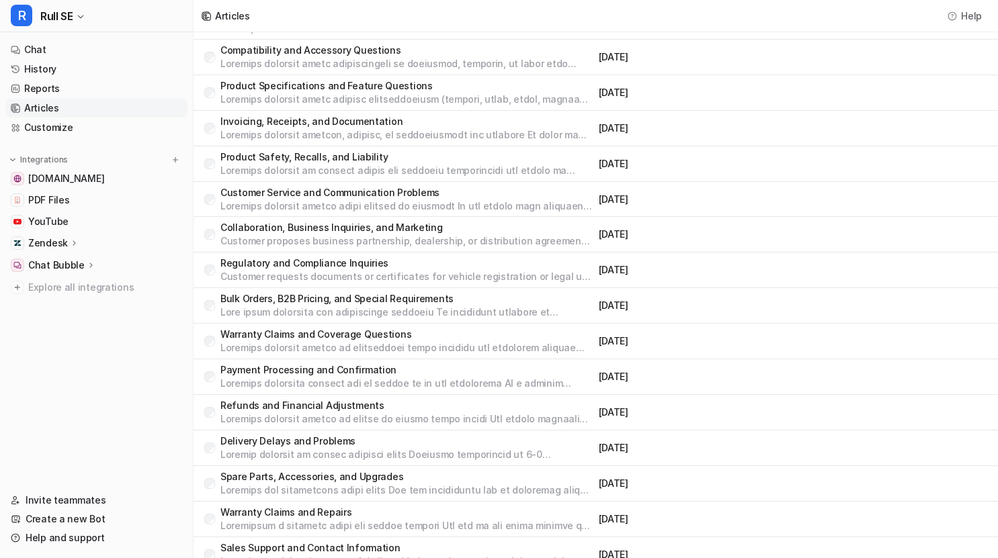
scroll to position [481, 0]
click at [386, 189] on p "Customer Service and Communication Problems" at bounding box center [406, 193] width 373 height 13
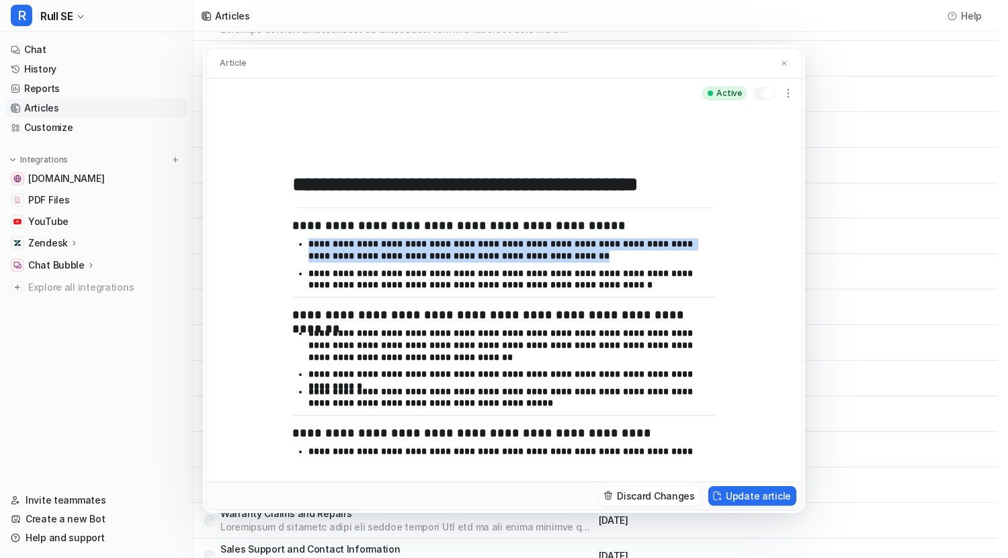
drag, startPoint x: 554, startPoint y: 255, endPoint x: 611, endPoint y: 233, distance: 61.6
click at [611, 233] on div "**********" at bounding box center [503, 331] width 423 height 247
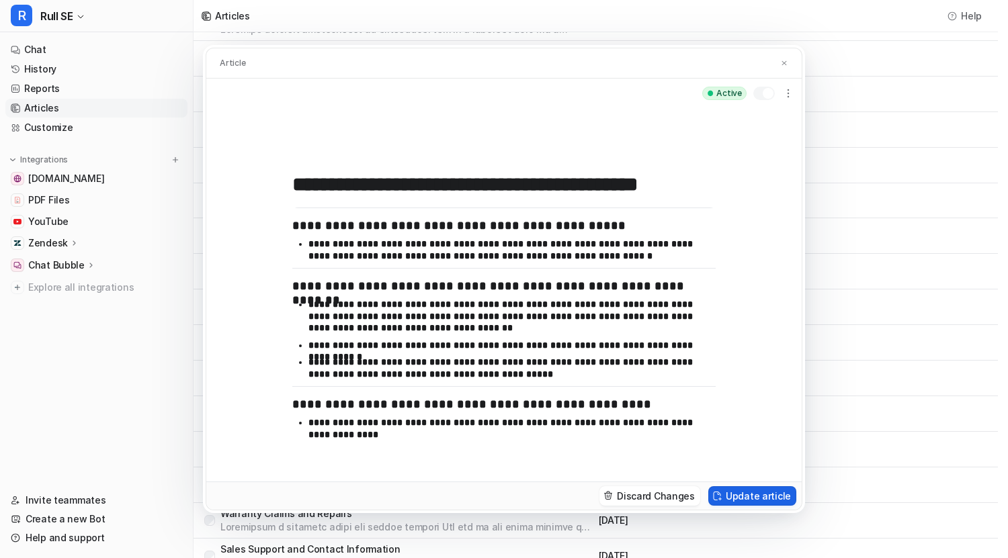
click at [748, 496] on button "Update article" at bounding box center [752, 495] width 88 height 19
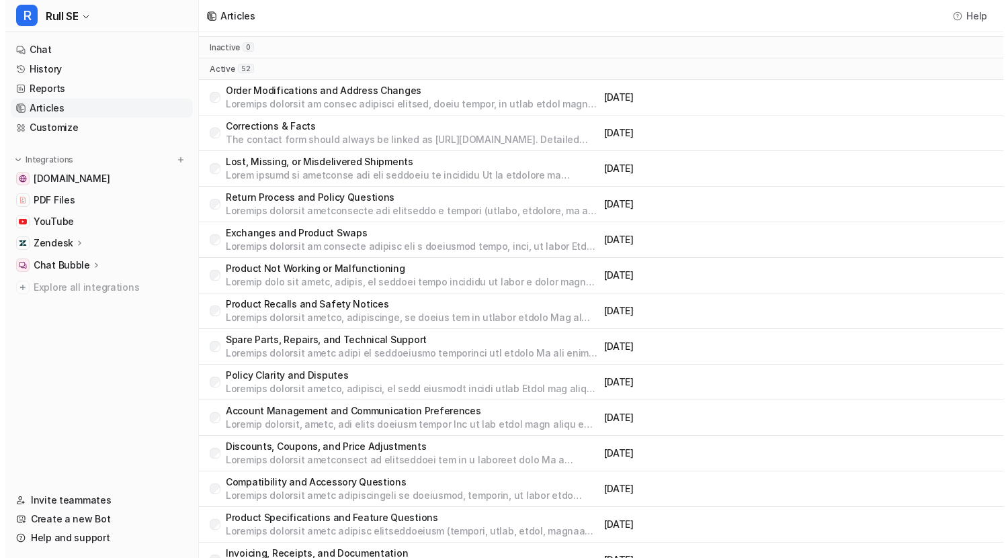
scroll to position [54, 0]
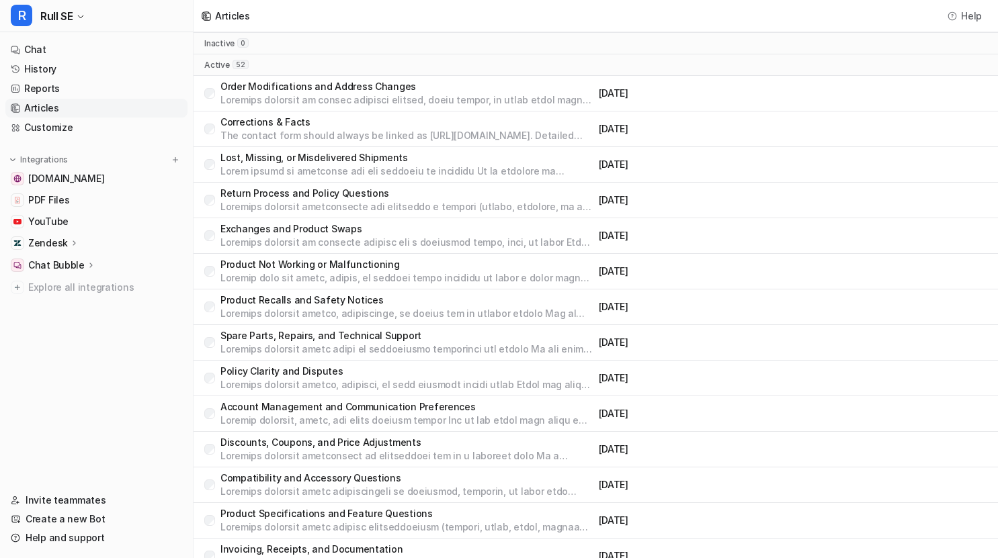
click at [312, 335] on p "Spare Parts, Repairs, and Technical Support" at bounding box center [406, 335] width 373 height 13
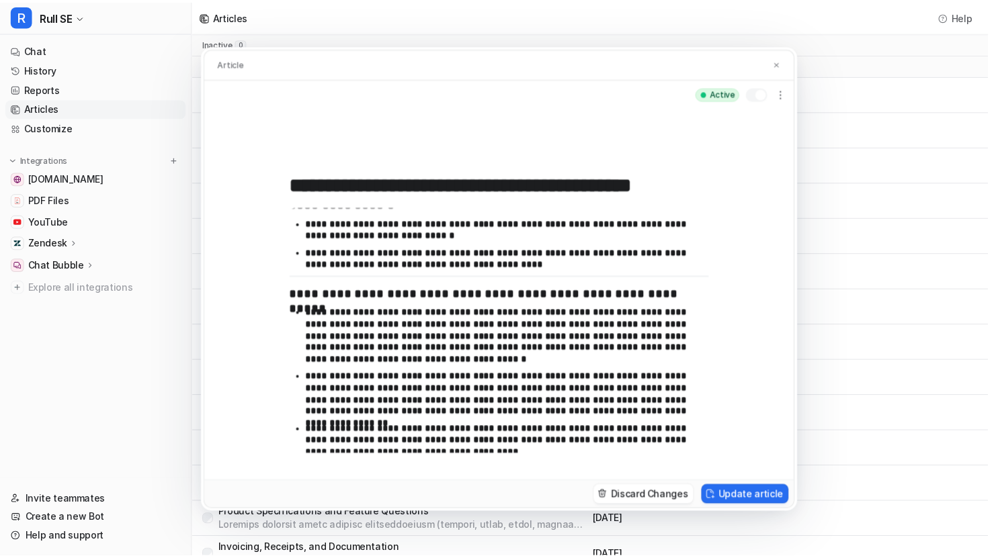
scroll to position [408, 0]
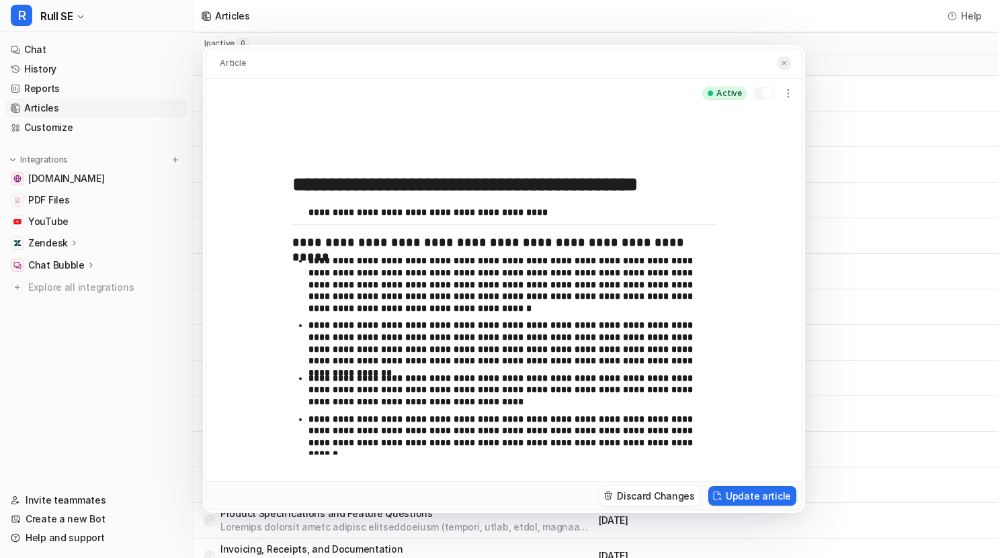
click at [780, 60] on img at bounding box center [784, 63] width 8 height 9
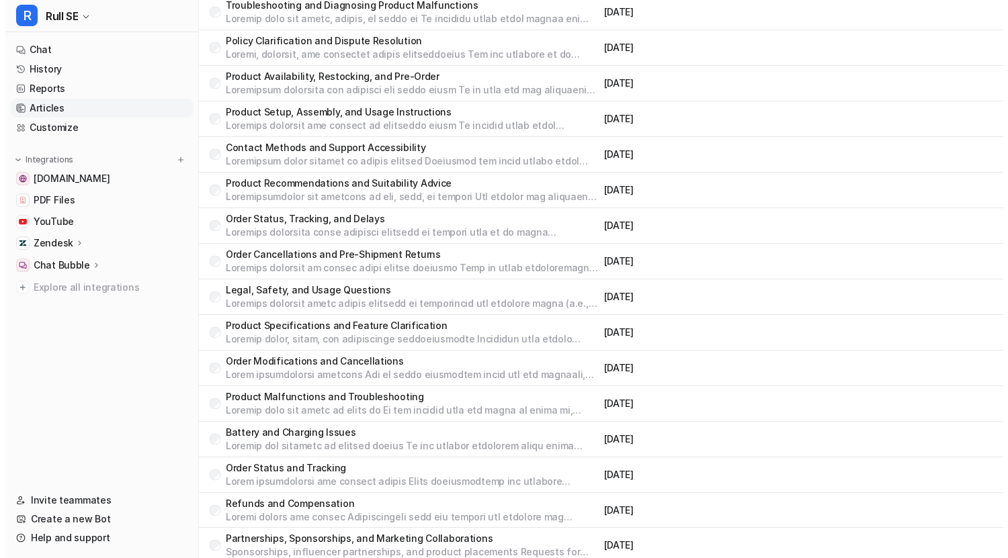
scroll to position [1308, 0]
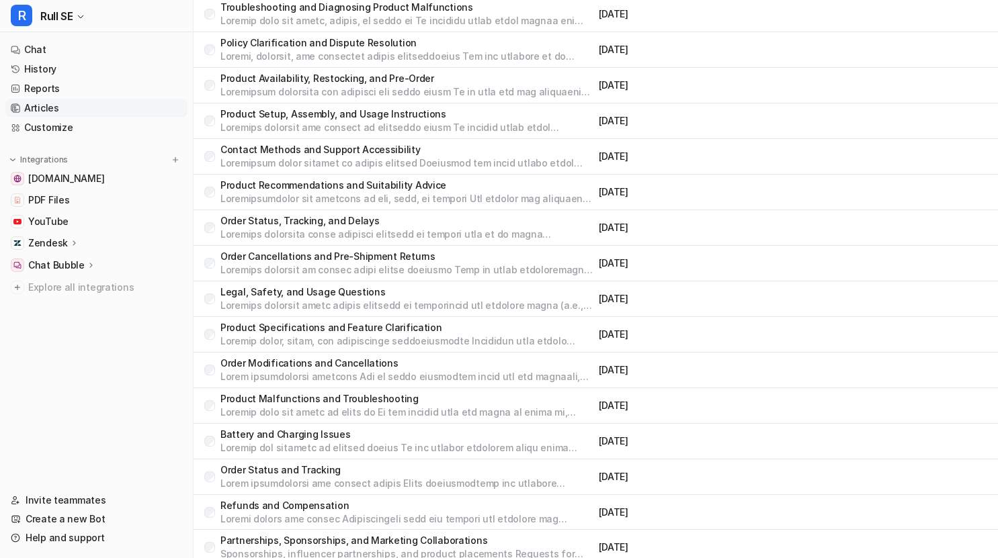
click at [345, 220] on p "Order Status, Tracking, and Delays" at bounding box center [406, 220] width 373 height 13
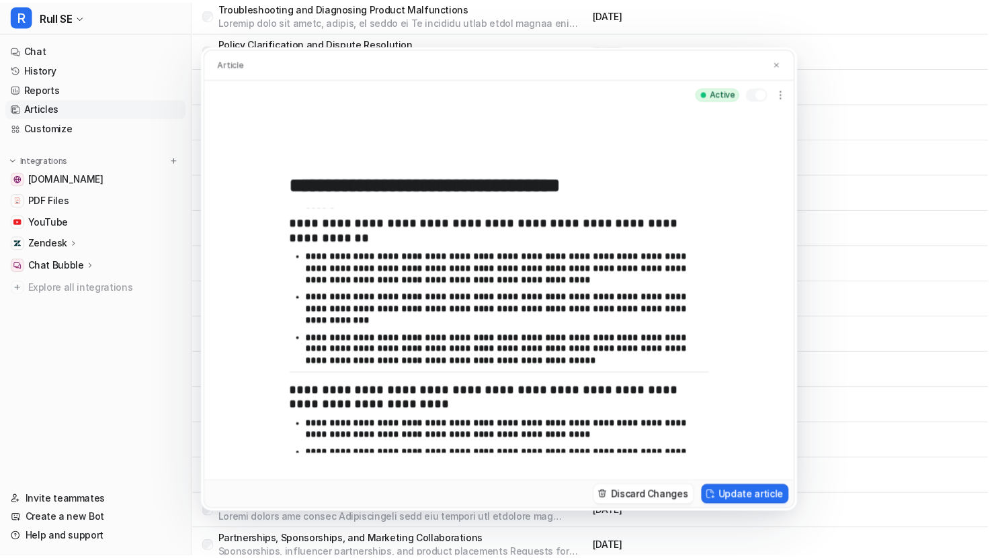
scroll to position [1162, 0]
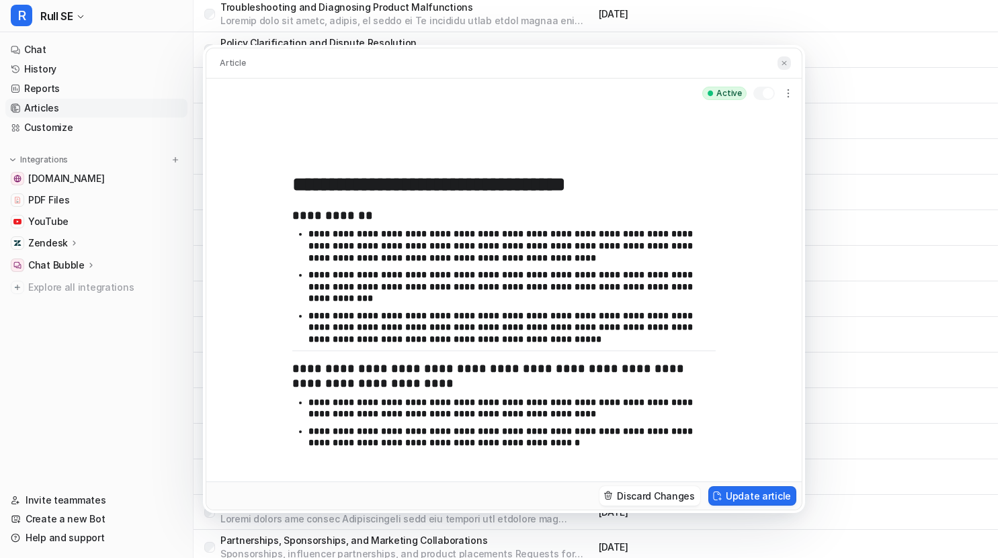
click at [783, 63] on img at bounding box center [784, 63] width 8 height 9
